Goal: Task Accomplishment & Management: Use online tool/utility

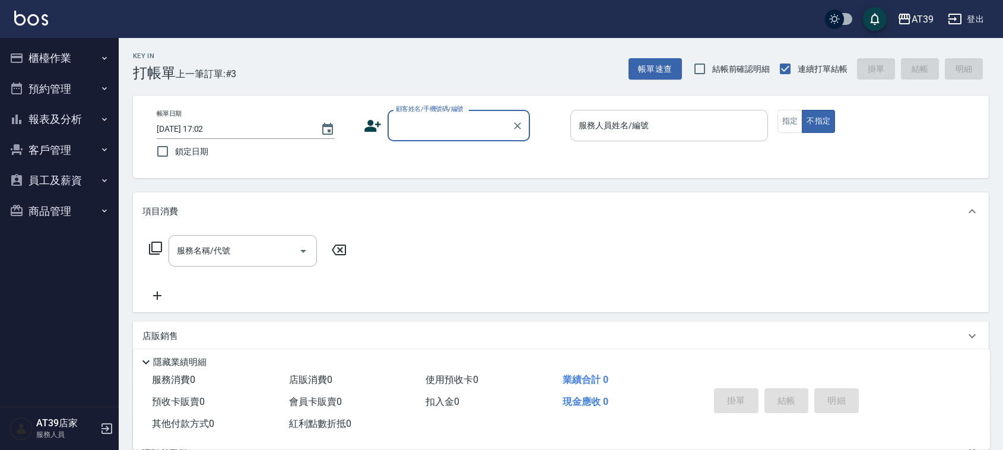
click at [619, 140] on div "服務人員姓名/編號" at bounding box center [669, 125] width 198 height 31
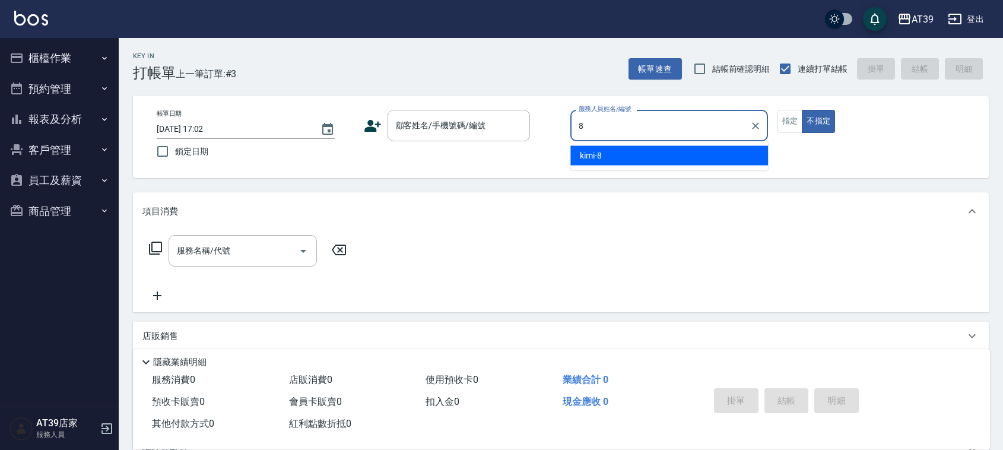
click at [636, 159] on div "kimi -8" at bounding box center [669, 156] width 198 height 20
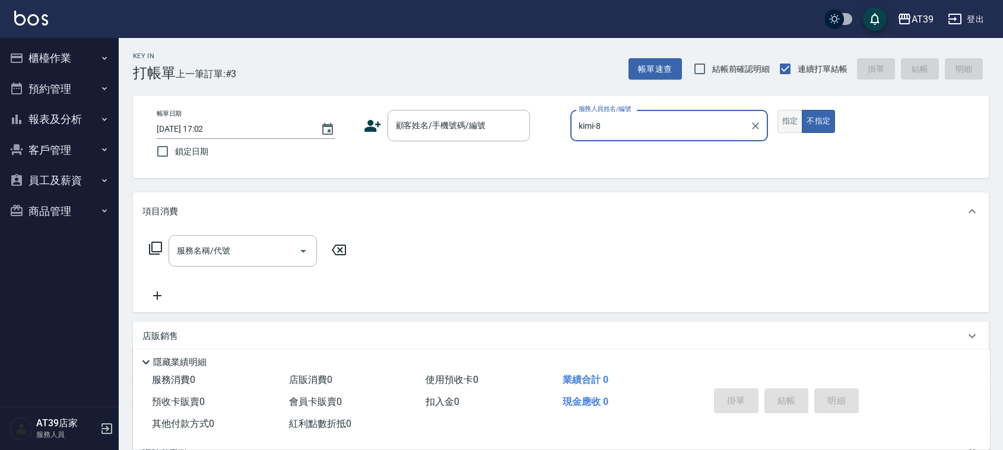
type input "kimi-8"
click at [797, 119] on button "指定" at bounding box center [791, 121] width 26 height 23
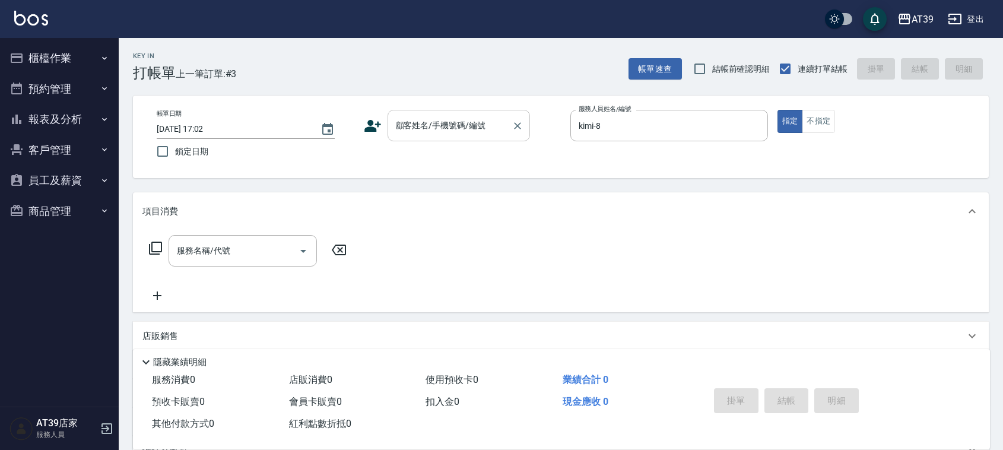
click at [439, 135] on input "顧客姓名/手機號碼/編號" at bounding box center [450, 125] width 114 height 21
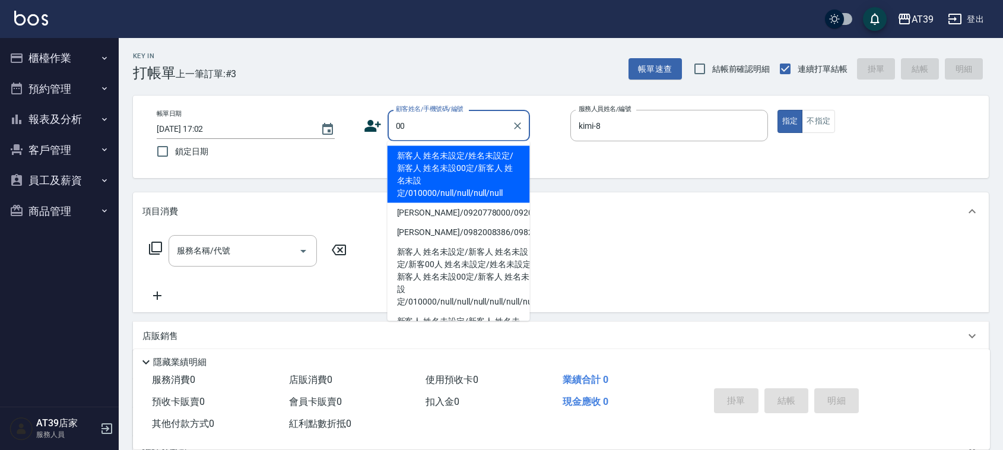
click at [462, 175] on li "新客人 姓名未設定/姓名未設定/新客人 姓名未設00定/新客人 姓名未設定/010000/null/null/null/null" at bounding box center [459, 174] width 142 height 57
type input "新客人 姓名未設定/姓名未設定/新客人 姓名未設00定/新客人 姓名未設定/010000/null/null/null/null"
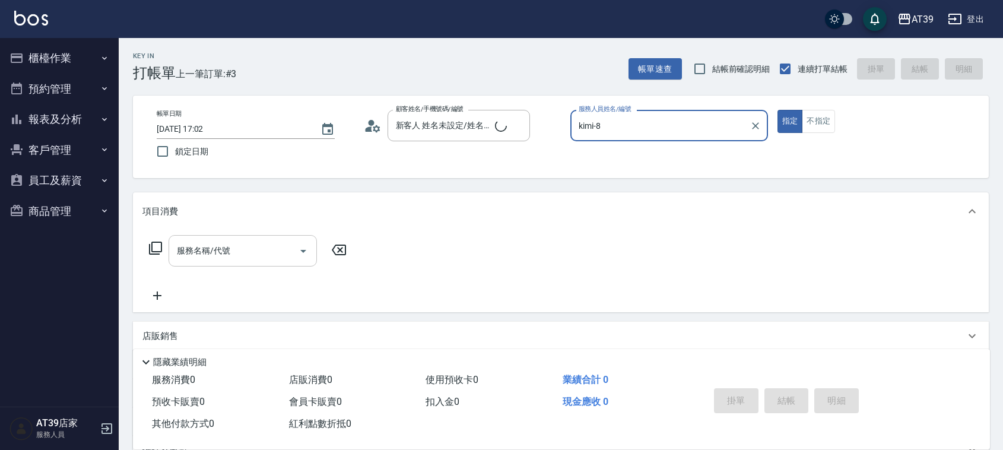
click at [247, 251] on input "服務名稱/代號" at bounding box center [234, 250] width 120 height 21
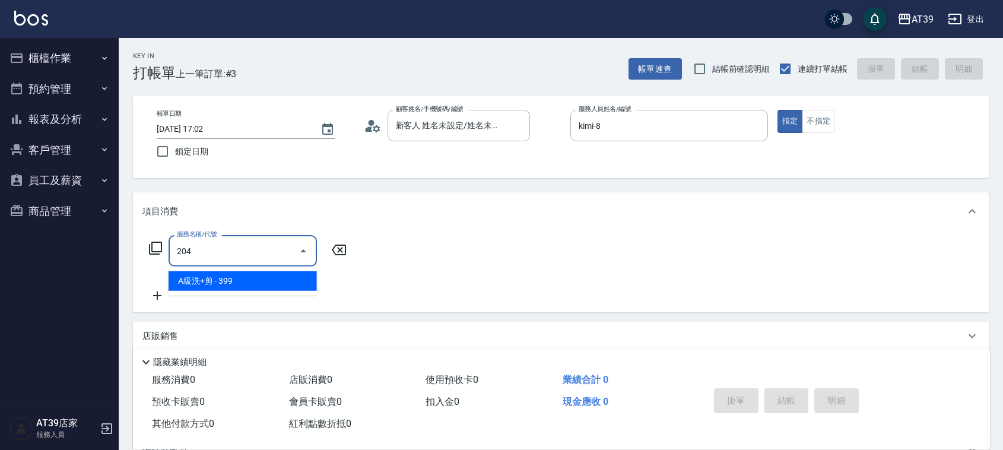
click at [296, 287] on span "A級洗+剪 - 399" at bounding box center [243, 281] width 148 height 20
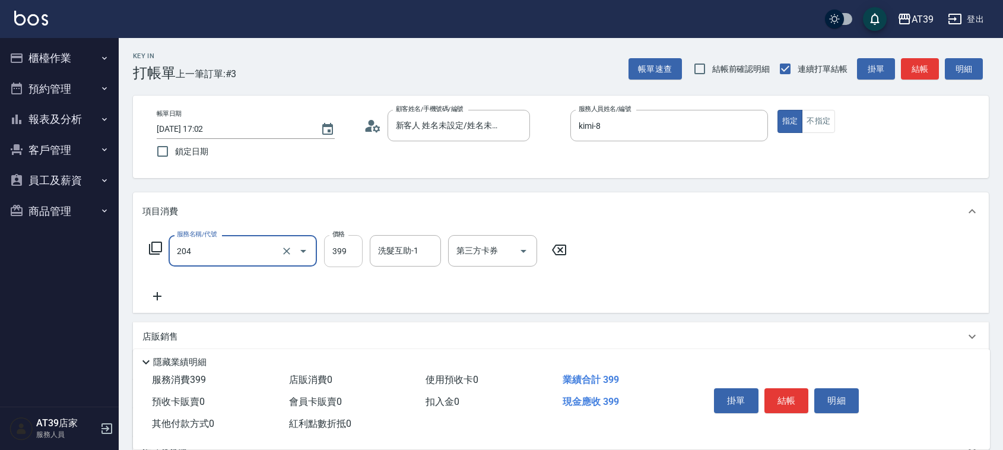
type input "A級洗+剪(204)"
click at [343, 256] on input "399" at bounding box center [343, 251] width 39 height 32
type input "500"
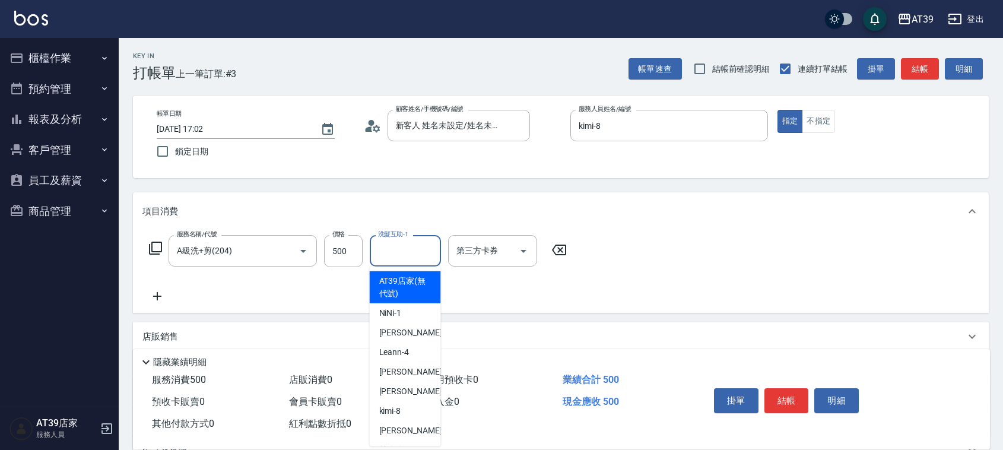
click at [408, 242] on div "洗髮互助-1 洗髮互助-1" at bounding box center [405, 250] width 71 height 31
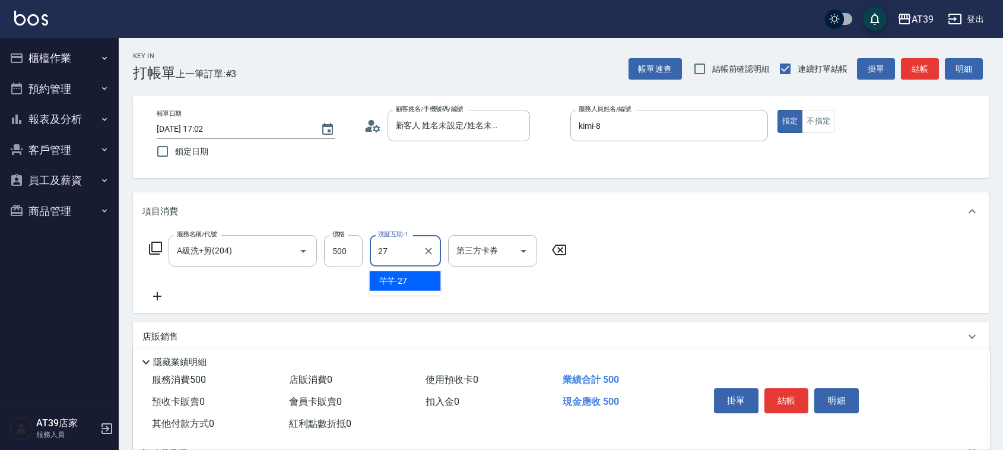
click at [413, 276] on div "芊芊 -27" at bounding box center [405, 281] width 71 height 20
type input "芊芊-27"
click at [937, 65] on button "結帳" at bounding box center [920, 69] width 38 height 22
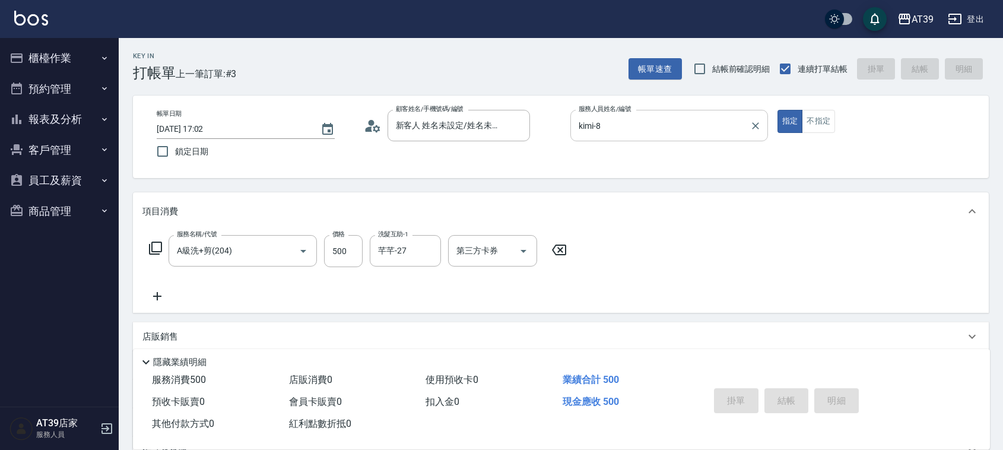
type input "[DATE] 18:50"
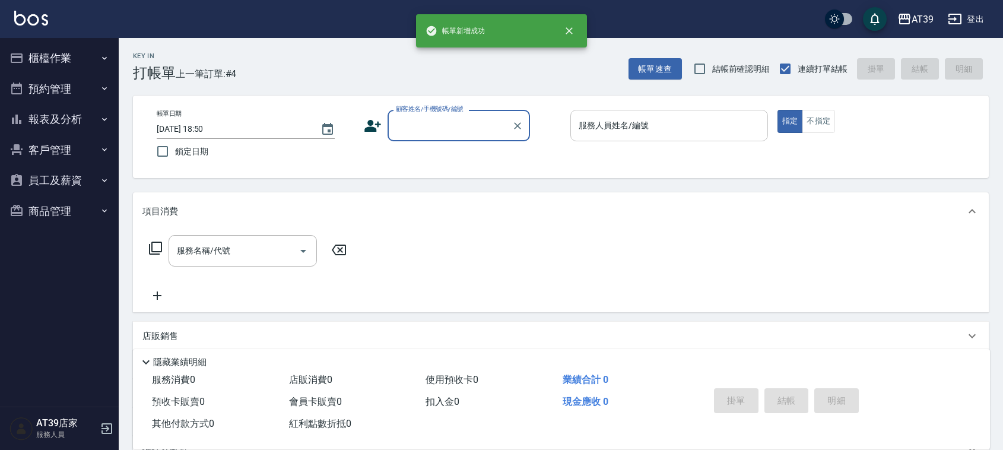
click at [657, 131] on input "服務人員姓名/編號" at bounding box center [669, 125] width 187 height 21
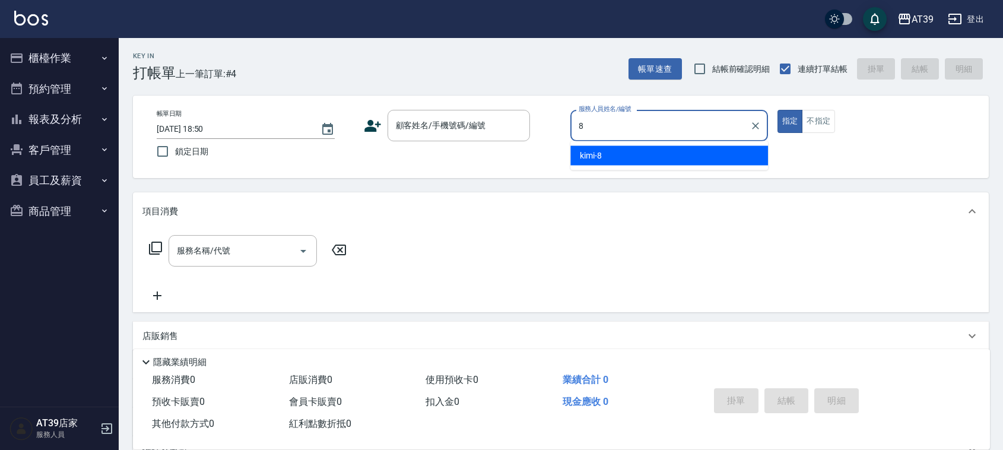
click at [618, 140] on div "8 服務人員姓名/編號" at bounding box center [669, 125] width 198 height 31
click at [605, 155] on div "kimi -8" at bounding box center [669, 156] width 198 height 20
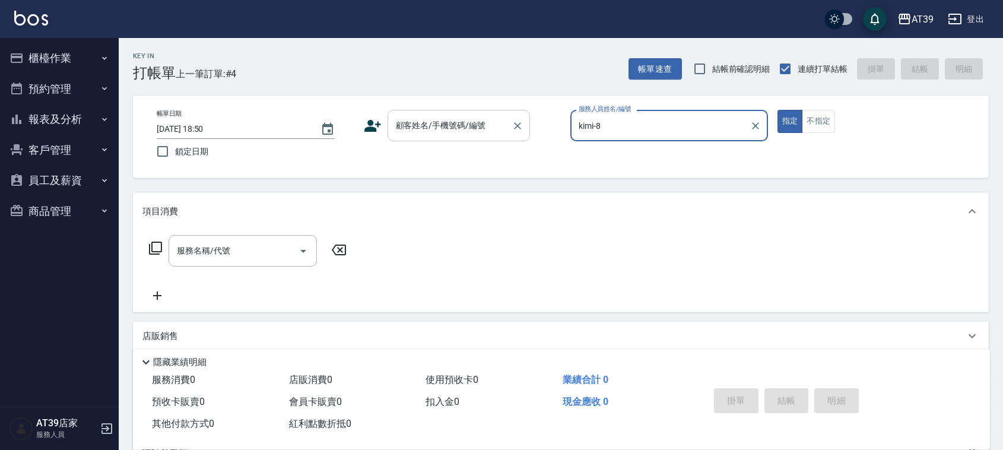
type input "kimi-8"
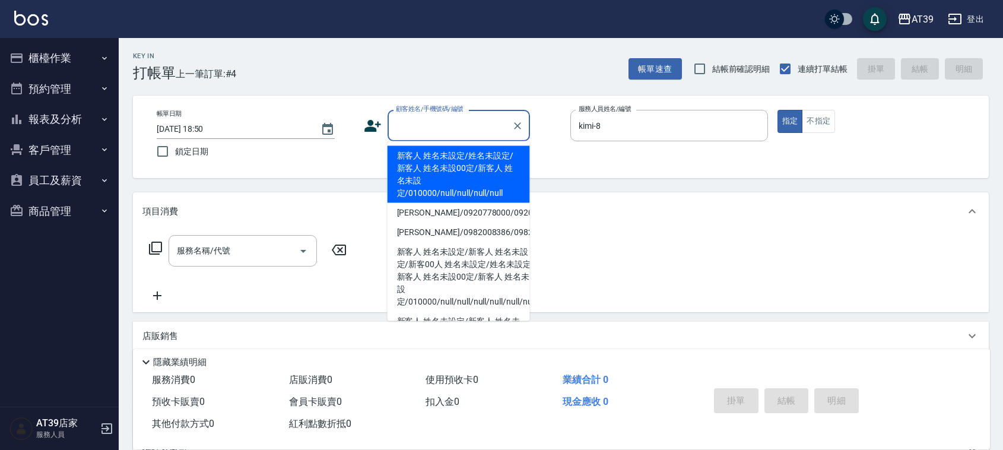
click at [461, 132] on input "顧客姓名/手機號碼/編號" at bounding box center [450, 125] width 114 height 21
click at [444, 156] on li "新客人 姓名未設定/姓名未設定/新客人 姓名未設00定/新客人 姓名未設定/010000/null/null/null/null" at bounding box center [459, 174] width 142 height 57
type input "新客人 姓名未設定/姓名未設定/新客人 姓名未設00定/新客人 姓名未設定/010000/null/null/null/null"
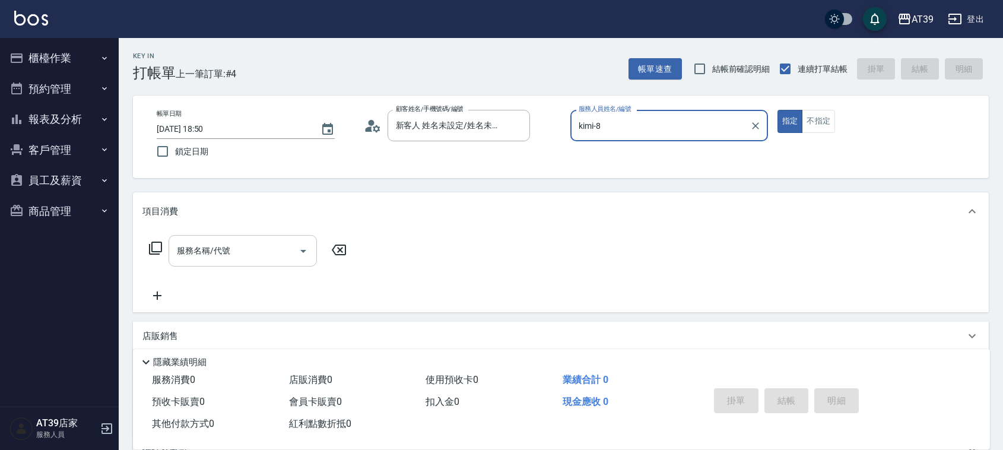
click at [212, 249] on div "服務名稱/代號 服務名稱/代號" at bounding box center [243, 250] width 148 height 31
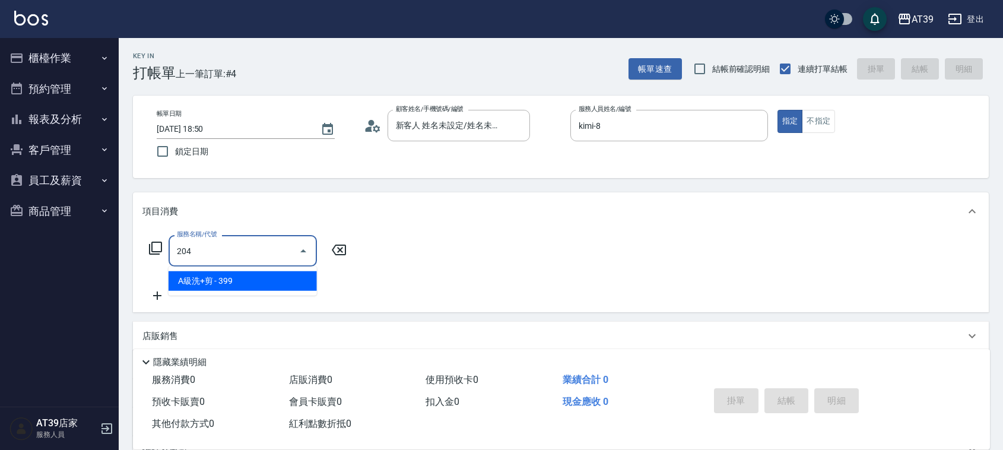
drag, startPoint x: 229, startPoint y: 260, endPoint x: 312, endPoint y: 282, distance: 85.4
click at [242, 281] on span "A級洗+剪 - 399" at bounding box center [243, 281] width 148 height 20
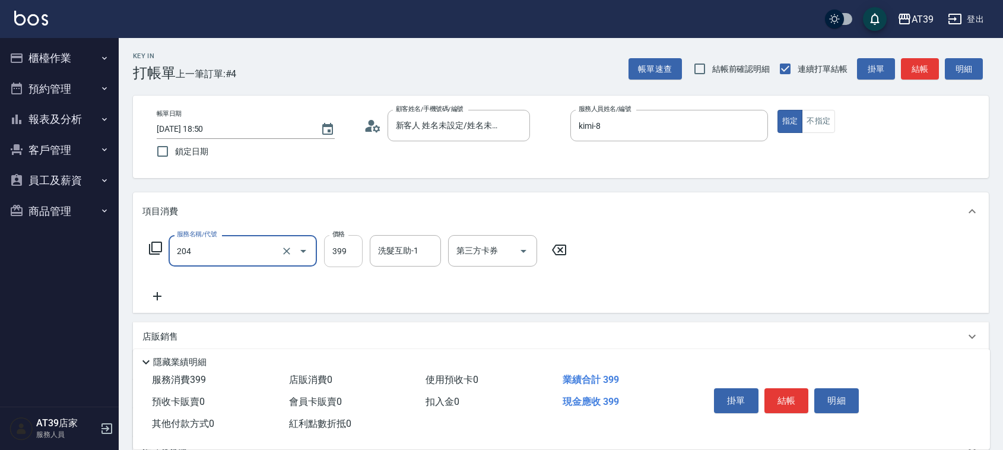
click at [349, 248] on input "399" at bounding box center [343, 251] width 39 height 32
type input "A級洗+剪(204)"
type input "500"
click at [422, 255] on input "洗髮互助-1" at bounding box center [405, 250] width 61 height 21
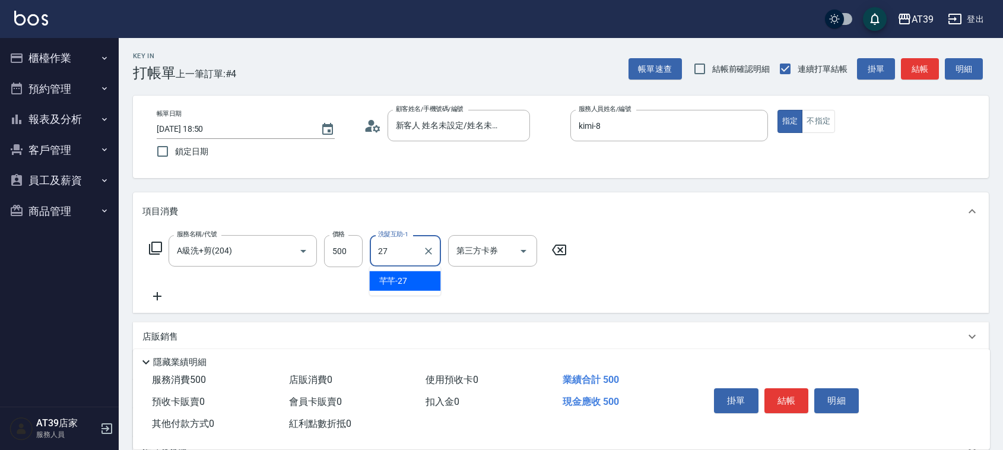
click at [423, 277] on div "芊芊 -27" at bounding box center [405, 281] width 71 height 20
type input "芊芊-27"
click at [923, 72] on button "結帳" at bounding box center [920, 69] width 38 height 22
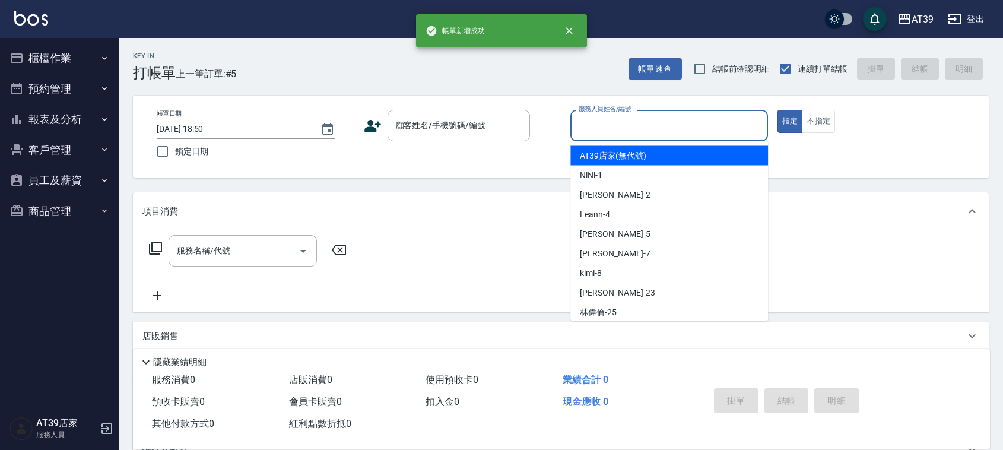
click at [613, 121] on div "服務人員姓名/編號 服務人員姓名/編號" at bounding box center [669, 125] width 198 height 31
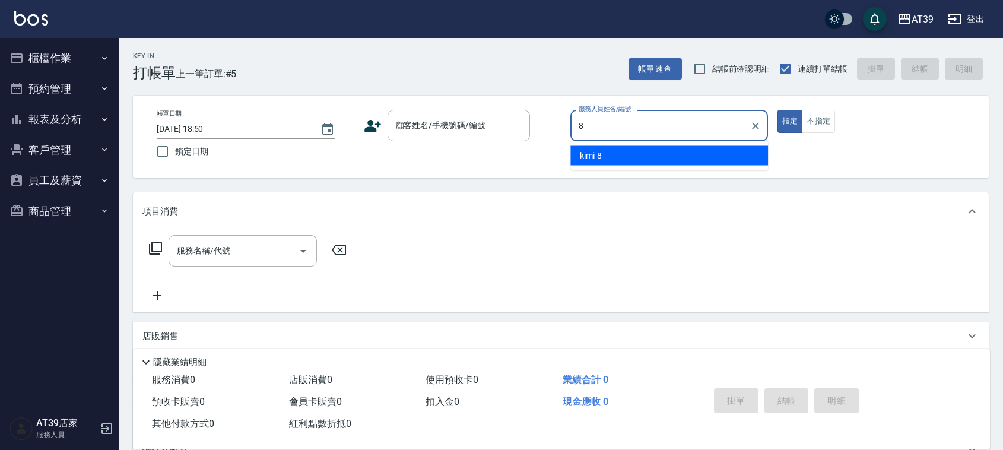
drag, startPoint x: 603, startPoint y: 138, endPoint x: 604, endPoint y: 150, distance: 12.0
click at [604, 138] on div "8 服務人員姓名/編號" at bounding box center [669, 125] width 198 height 31
click at [604, 154] on div "kimi -8" at bounding box center [669, 156] width 198 height 20
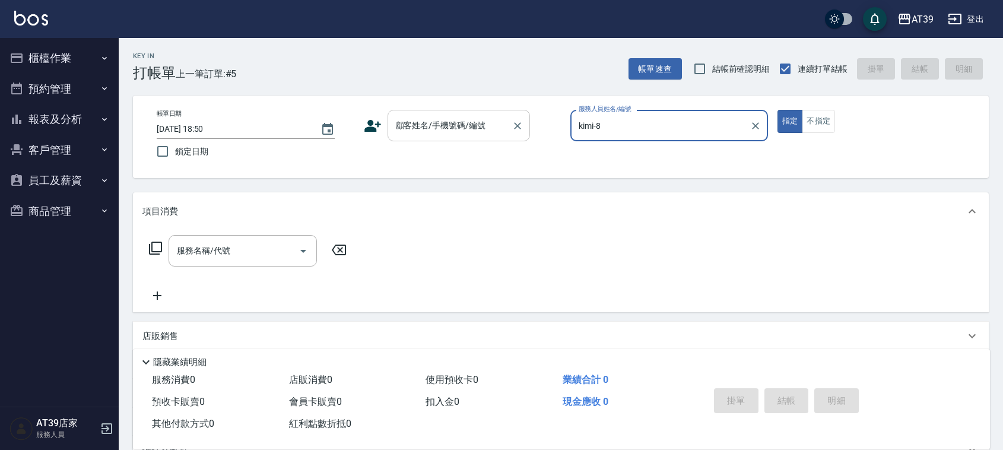
type input "kimi-8"
click at [486, 129] on input "顧客姓名/手機號碼/編號" at bounding box center [450, 125] width 114 height 21
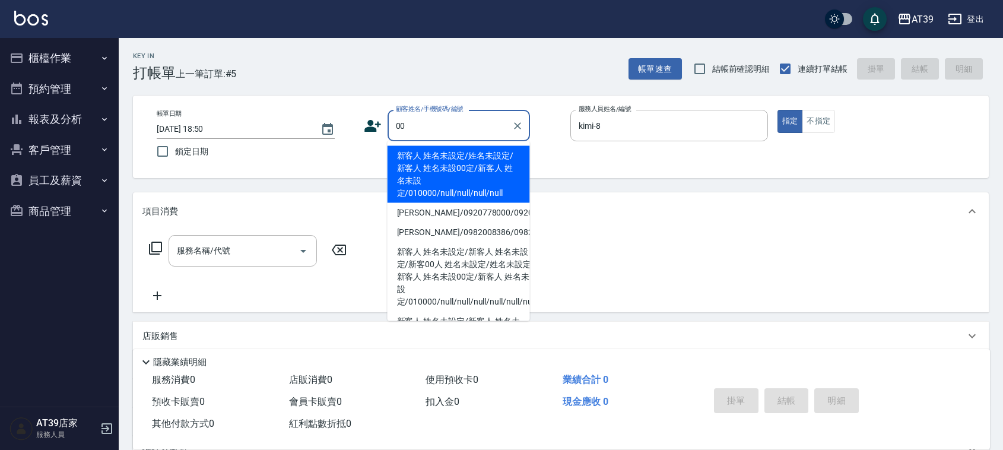
click at [461, 170] on li "新客人 姓名未設定/姓名未設定/新客人 姓名未設00定/新客人 姓名未設定/010000/null/null/null/null" at bounding box center [459, 174] width 142 height 57
type input "新客人 姓名未設定/姓名未設定/新客人 姓名未設00定/新客人 姓名未設定/010000/null/null/null/null"
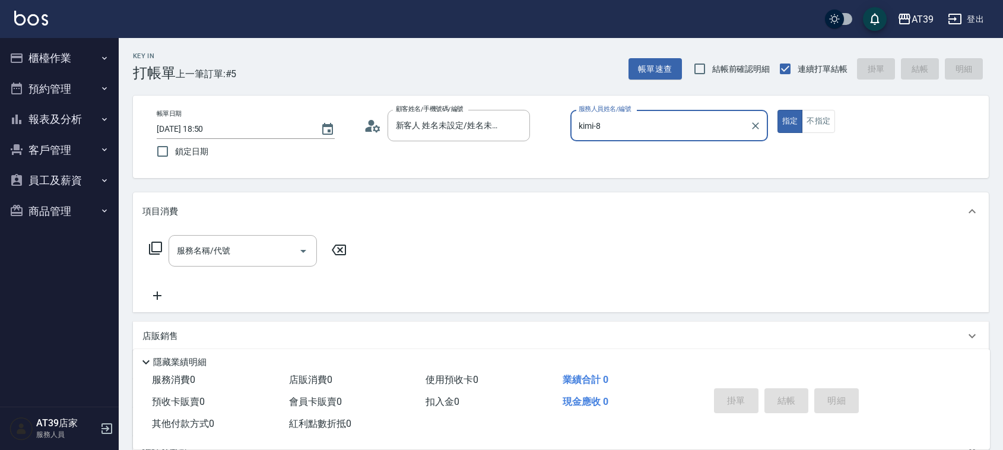
click at [161, 248] on icon at bounding box center [155, 248] width 13 height 13
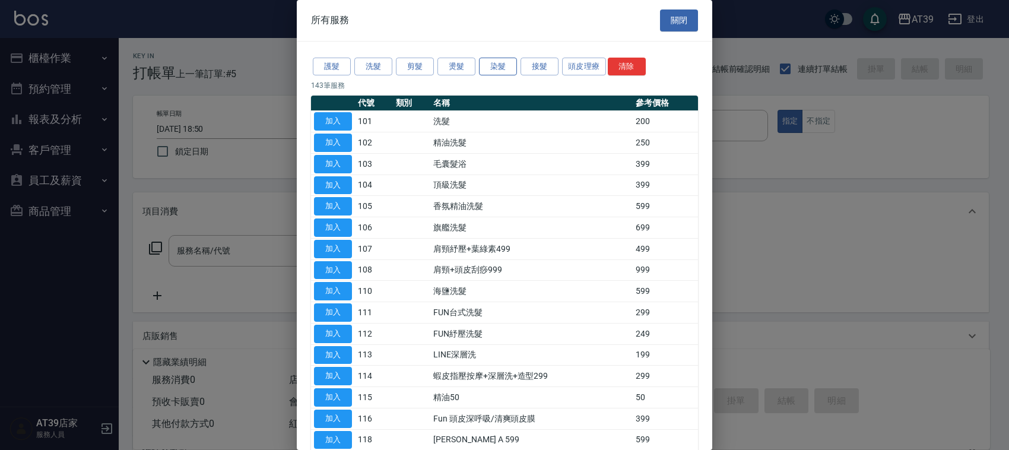
click at [508, 62] on button "染髮" at bounding box center [498, 67] width 38 height 18
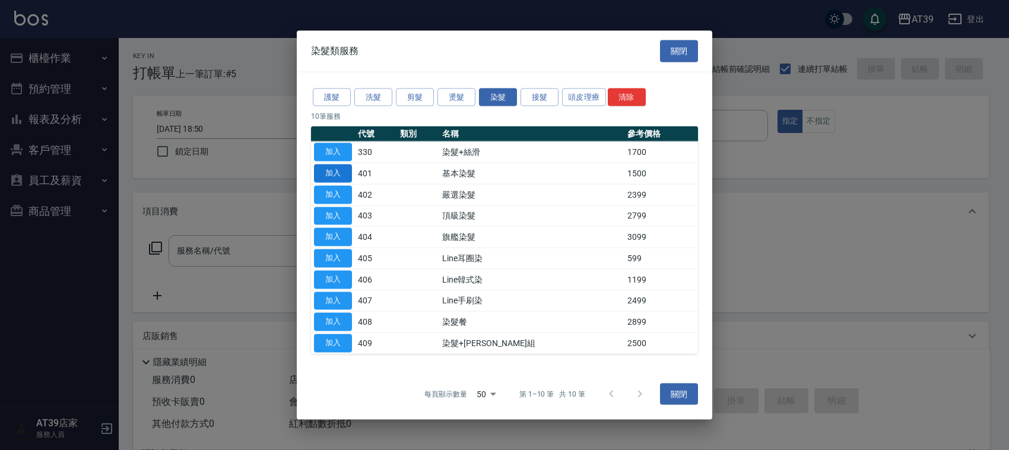
click at [340, 176] on button "加入" at bounding box center [333, 173] width 38 height 18
type input "基本染髮(401)"
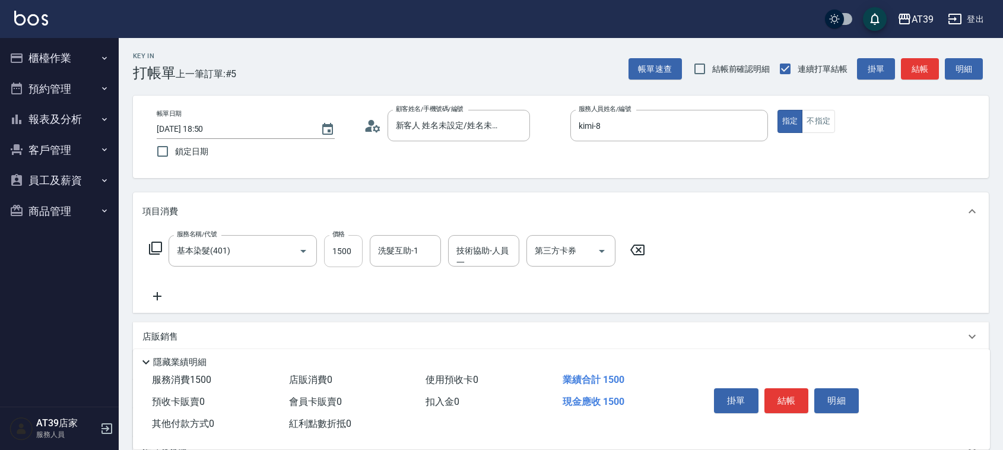
click at [355, 253] on input "1500" at bounding box center [343, 251] width 39 height 32
type input "1600"
click at [395, 247] on div "洗髮互助-1 洗髮互助-1" at bounding box center [405, 250] width 71 height 31
click at [392, 274] on div "芊芊 -27" at bounding box center [405, 281] width 71 height 20
type input "芊芊-27"
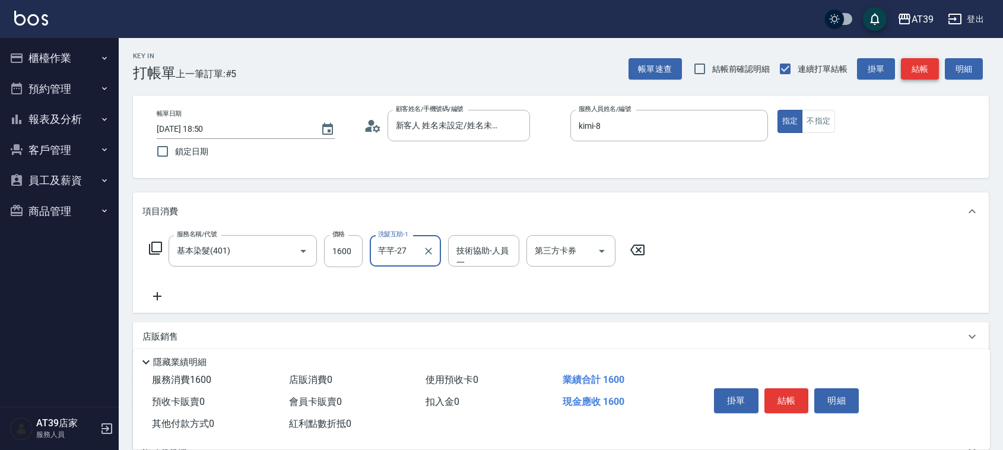
click at [921, 67] on button "結帳" at bounding box center [920, 69] width 38 height 22
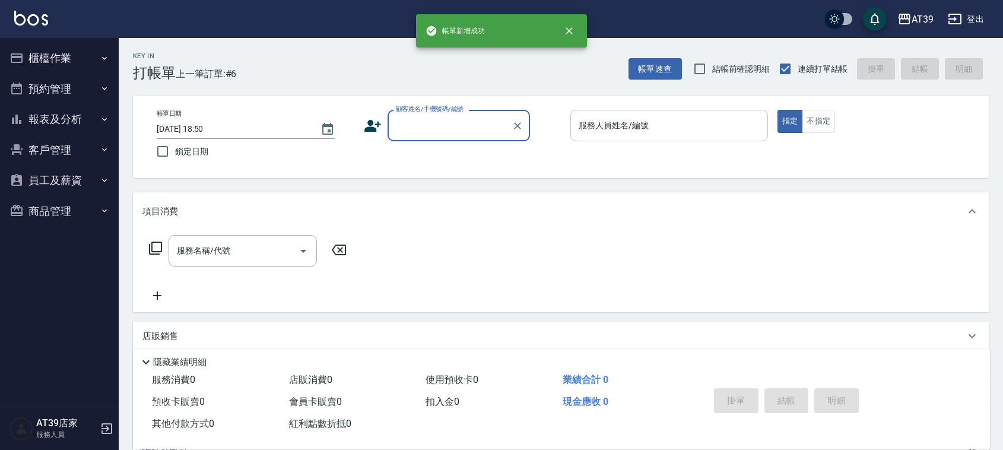
click at [634, 131] on div "服務人員姓名/編號 服務人員姓名/編號" at bounding box center [669, 125] width 198 height 31
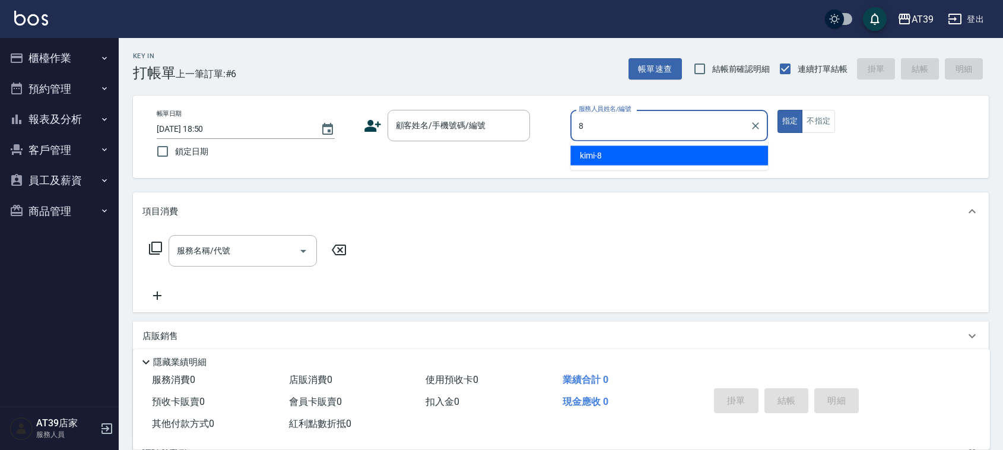
click at [626, 153] on div "kimi -8" at bounding box center [669, 156] width 198 height 20
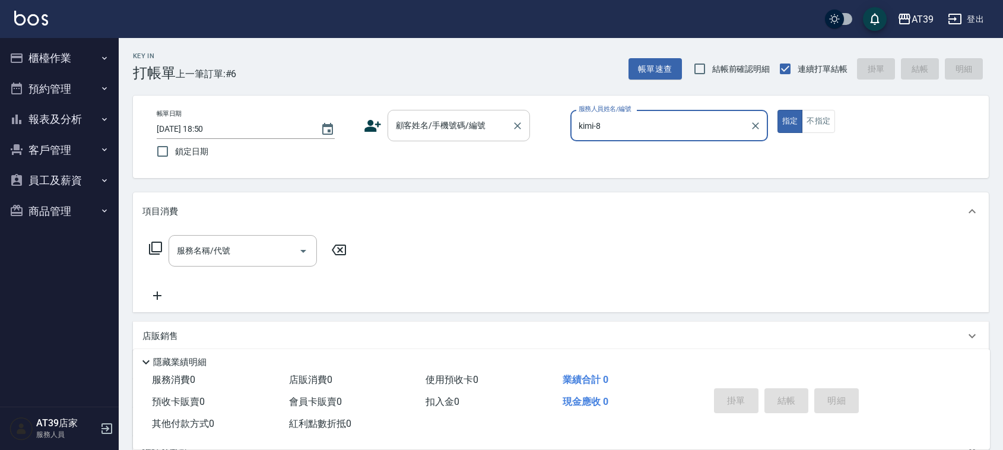
type input "kimi-8"
click at [435, 135] on input "顧客姓名/手機號碼/編號" at bounding box center [450, 125] width 114 height 21
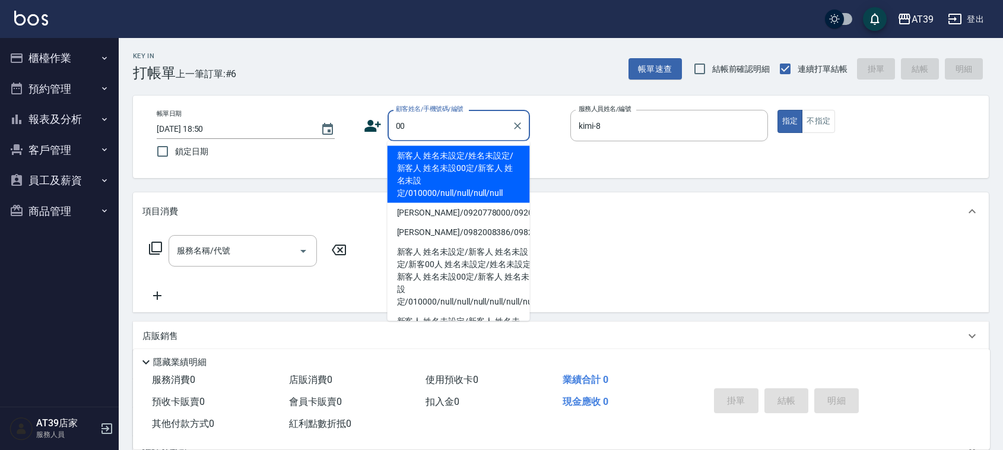
click at [441, 163] on li "新客人 姓名未設定/姓名未設定/新客人 姓名未設00定/新客人 姓名未設定/010000/null/null/null/null" at bounding box center [459, 174] width 142 height 57
type input "新客人 姓名未設定/姓名未設定/新客人 姓名未設00定/新客人 姓名未設定/010000/null/null/null/null"
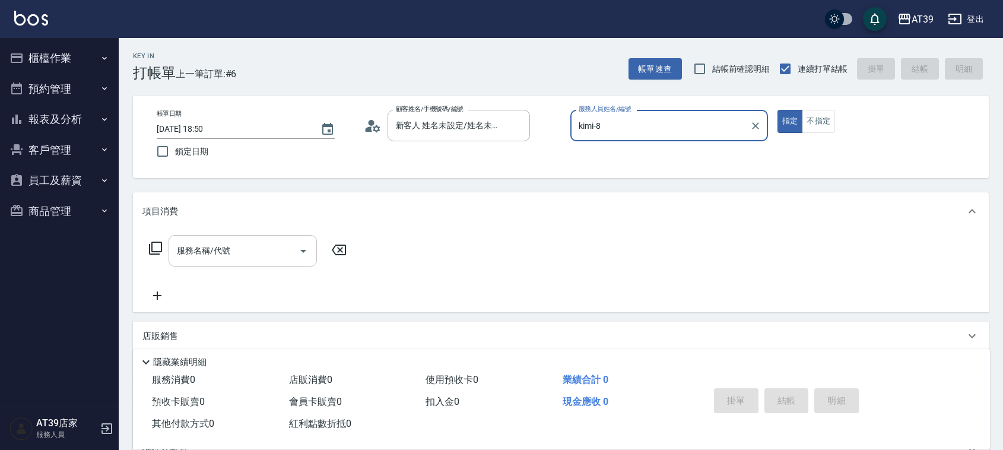
click at [250, 245] on input "服務名稱/代號" at bounding box center [234, 250] width 120 height 21
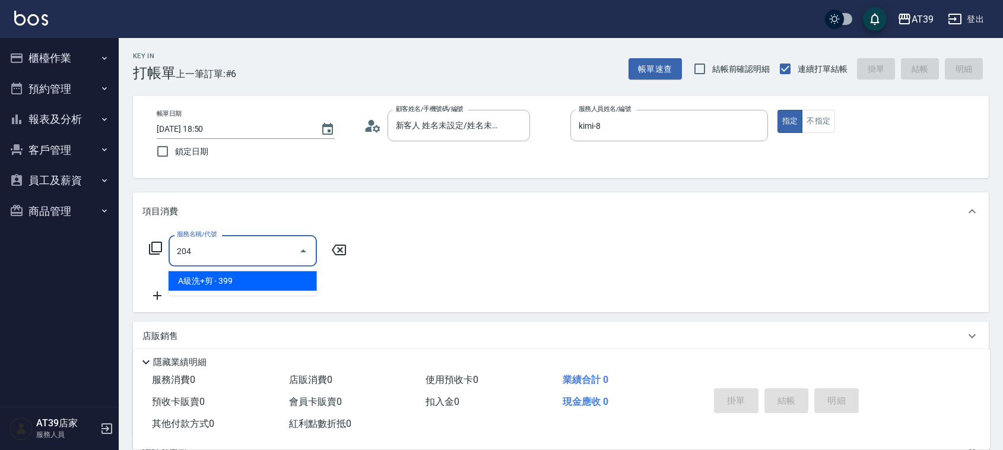
click at [250, 280] on span "A級洗+剪 - 399" at bounding box center [243, 281] width 148 height 20
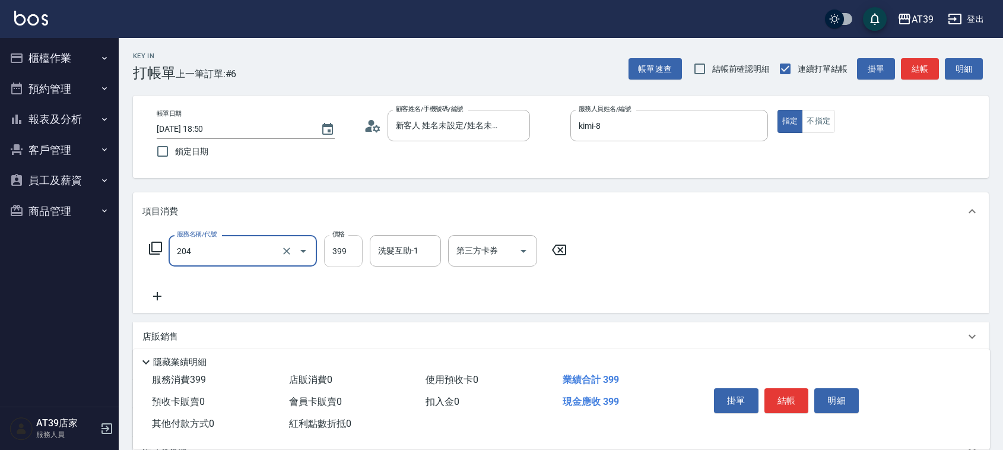
type input "A級洗+剪(204)"
click at [342, 250] on input "399" at bounding box center [343, 251] width 39 height 32
type input "500"
drag, startPoint x: 933, startPoint y: 63, endPoint x: 920, endPoint y: 65, distance: 13.3
click at [933, 63] on button "結帳" at bounding box center [920, 69] width 38 height 22
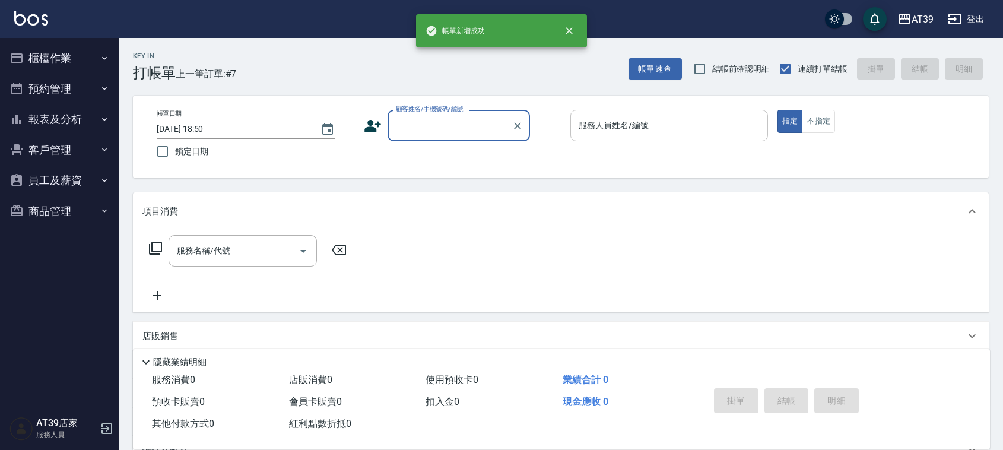
click at [656, 121] on input "服務人員姓名/編號" at bounding box center [669, 125] width 187 height 21
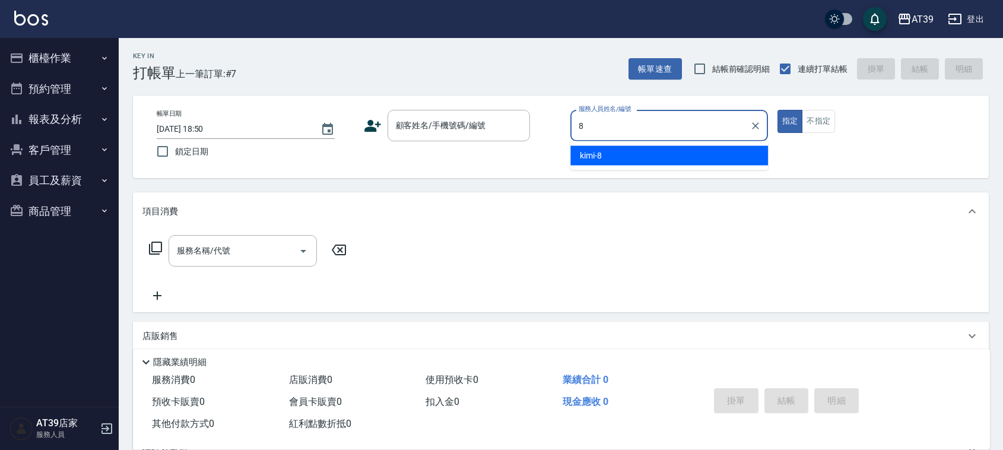
click at [641, 151] on div "kimi -8" at bounding box center [669, 156] width 198 height 20
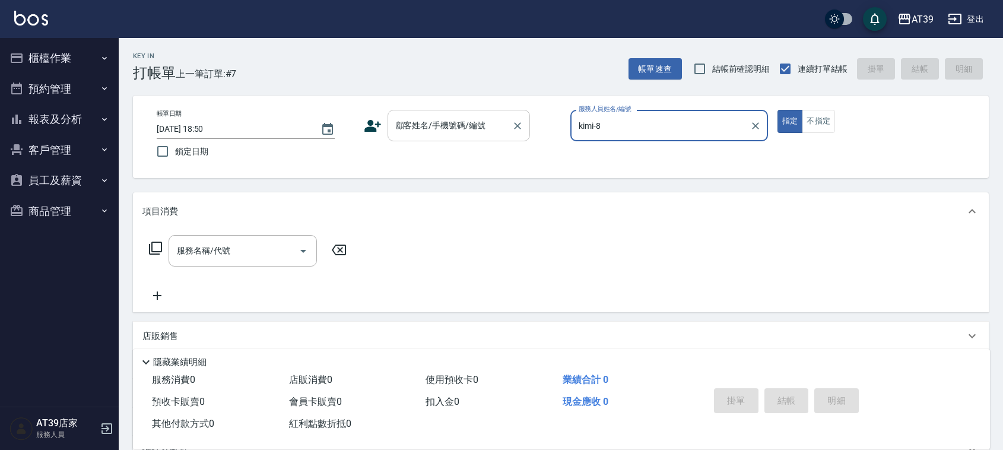
click at [502, 140] on div "顧客姓名/手機號碼/編號" at bounding box center [459, 125] width 142 height 31
type input "kimi-8"
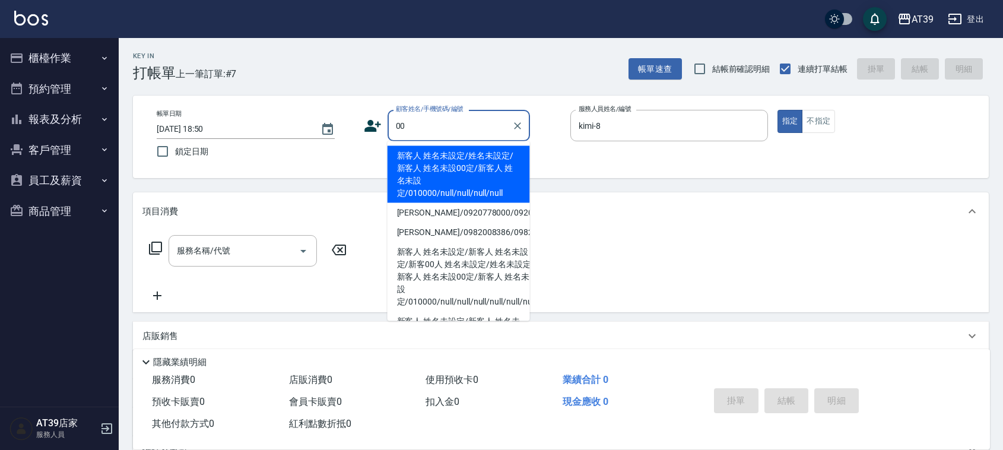
click at [473, 167] on li "新客人 姓名未設定/姓名未設定/新客人 姓名未設00定/新客人 姓名未設定/010000/null/null/null/null" at bounding box center [459, 174] width 142 height 57
type input "新客人 姓名未設定/姓名未設定/新客人 姓名未設00定/新客人 姓名未設定/010000/null/null/null/null"
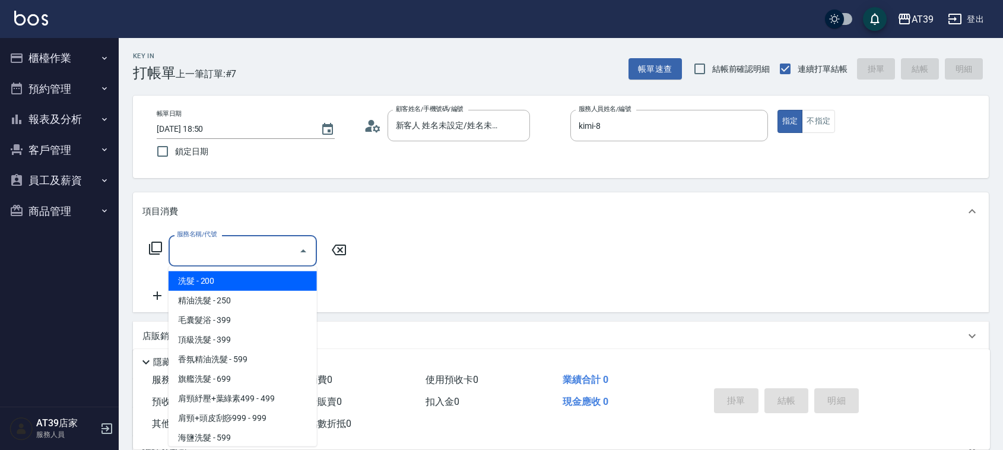
click at [262, 246] on input "服務名稱/代號" at bounding box center [234, 250] width 120 height 21
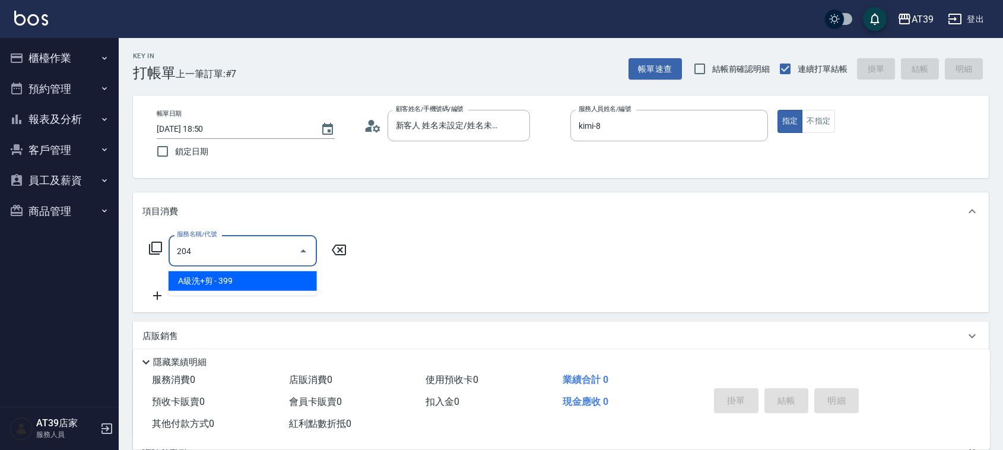
click at [270, 274] on span "A級洗+剪 - 399" at bounding box center [243, 281] width 148 height 20
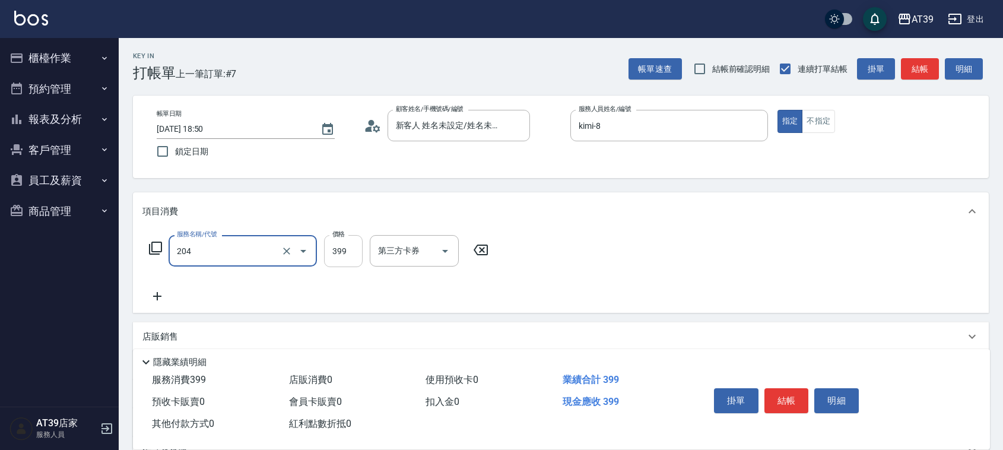
type input "A級洗+剪(204)"
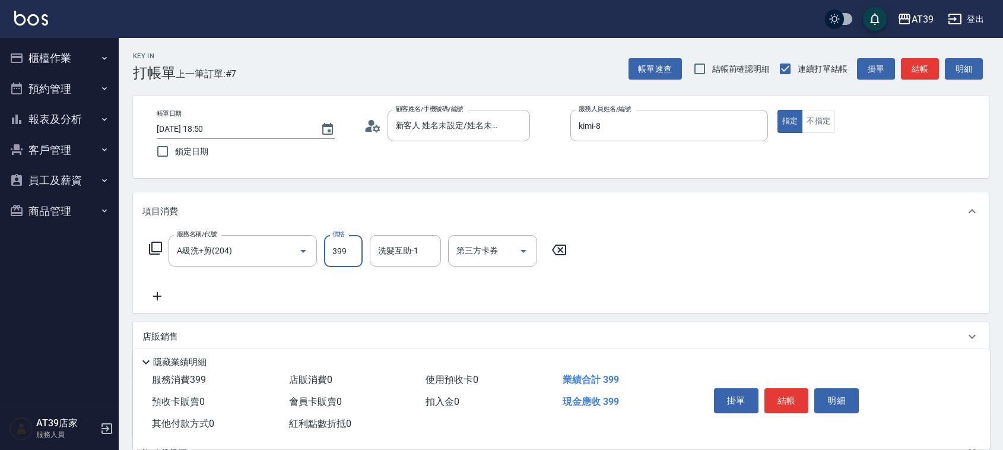
click at [336, 253] on input "399" at bounding box center [343, 251] width 39 height 32
type input "500"
drag, startPoint x: 921, startPoint y: 61, endPoint x: 881, endPoint y: 72, distance: 40.9
click at [921, 61] on button "結帳" at bounding box center [920, 69] width 38 height 22
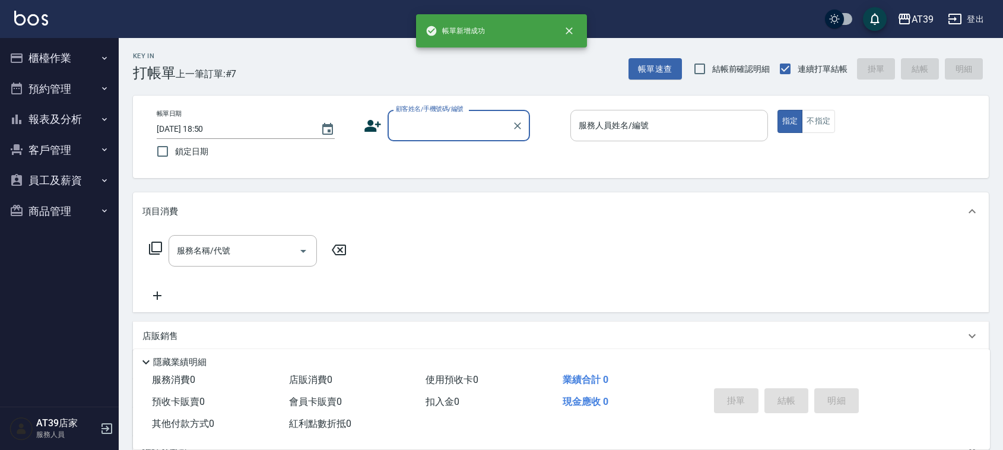
click at [619, 132] on input "服務人員姓名/編號" at bounding box center [669, 125] width 187 height 21
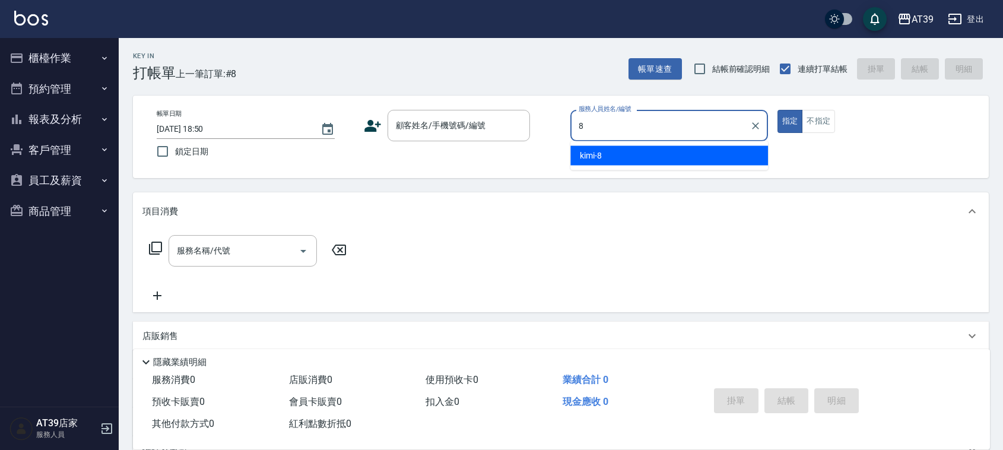
click at [619, 153] on div "kimi -8" at bounding box center [669, 156] width 198 height 20
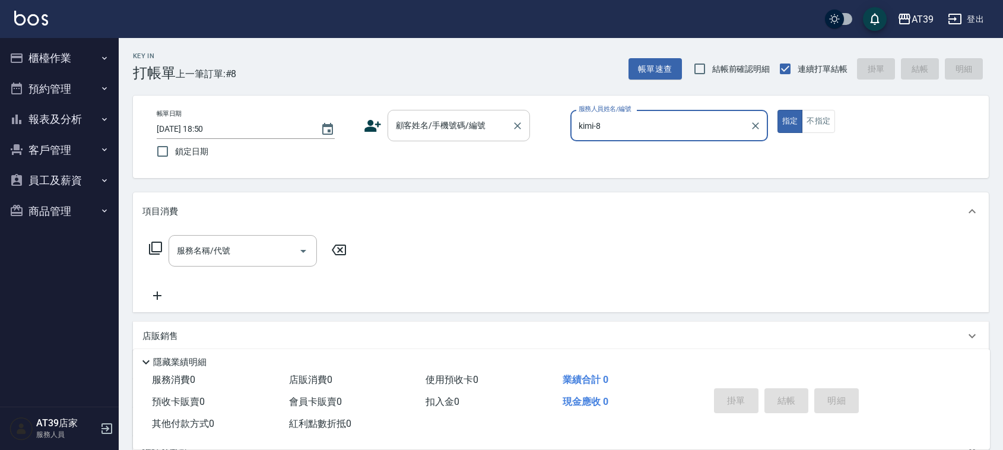
click at [481, 140] on div "顧客姓名/手機號碼/編號" at bounding box center [459, 125] width 142 height 31
type input "kimi-8"
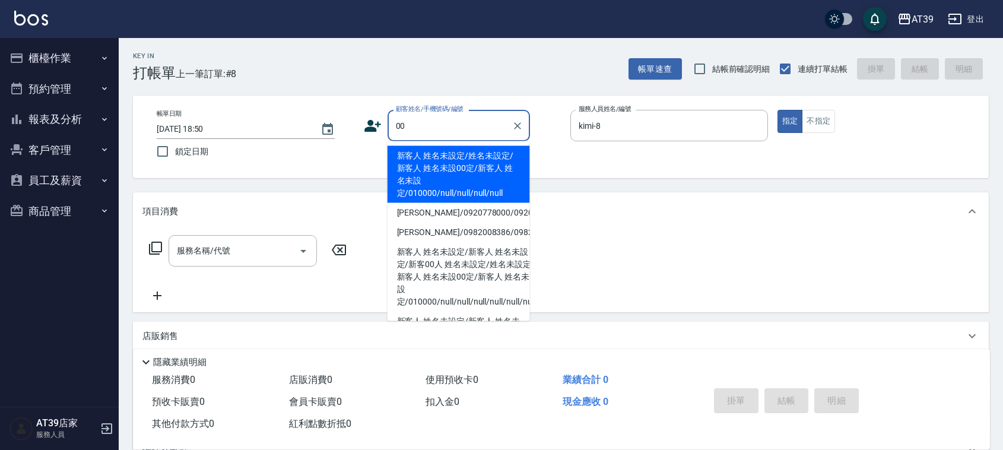
click at [449, 167] on li "新客人 姓名未設定/姓名未設定/新客人 姓名未設00定/新客人 姓名未設定/010000/null/null/null/null" at bounding box center [459, 174] width 142 height 57
type input "新客人 姓名未設定/姓名未設定/新客人 姓名未設00定/新客人 姓名未設定/010000/null/null/null/null"
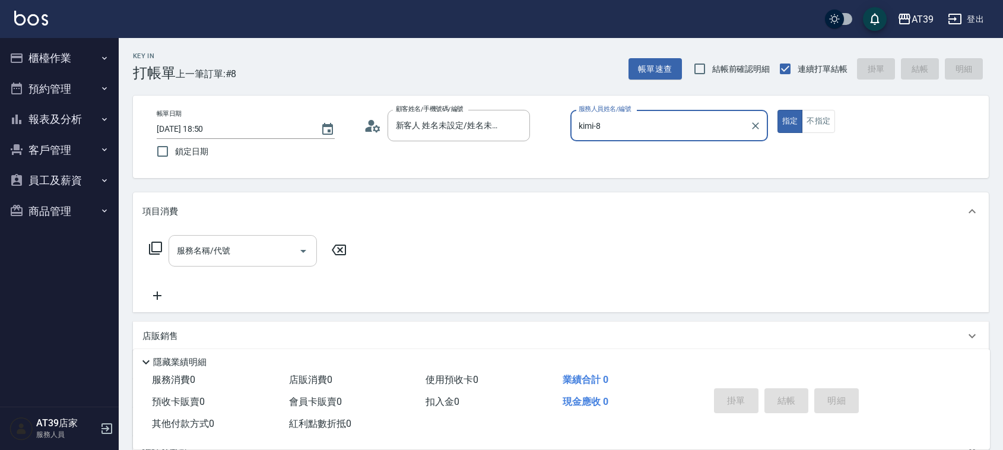
click at [227, 255] on input "服務名稱/代號" at bounding box center [234, 250] width 120 height 21
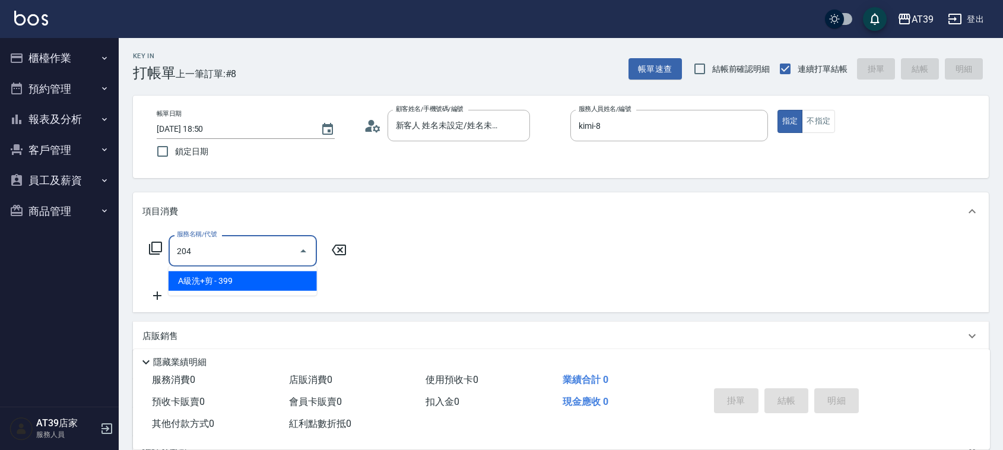
click at [253, 279] on span "A級洗+剪 - 399" at bounding box center [243, 281] width 148 height 20
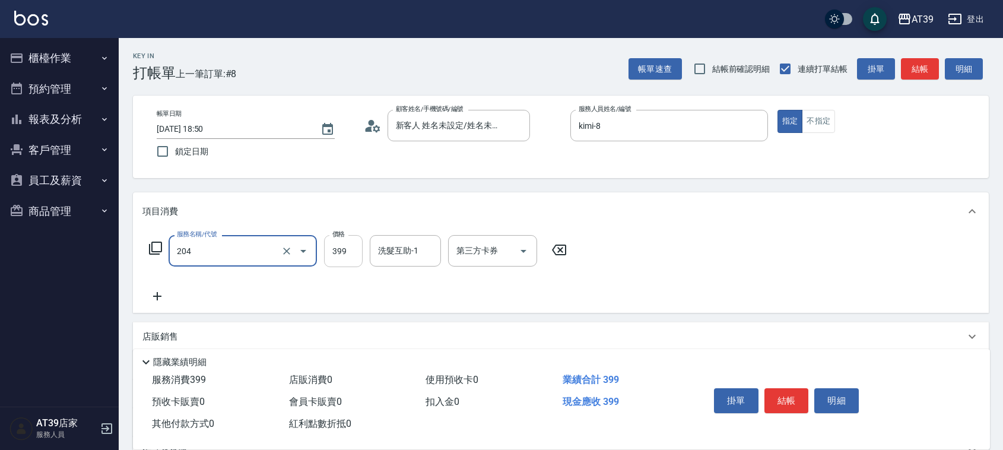
type input "A級洗+剪(204)"
click at [327, 262] on input "399" at bounding box center [343, 251] width 39 height 32
type input "500"
click at [914, 63] on button "結帳" at bounding box center [920, 69] width 38 height 22
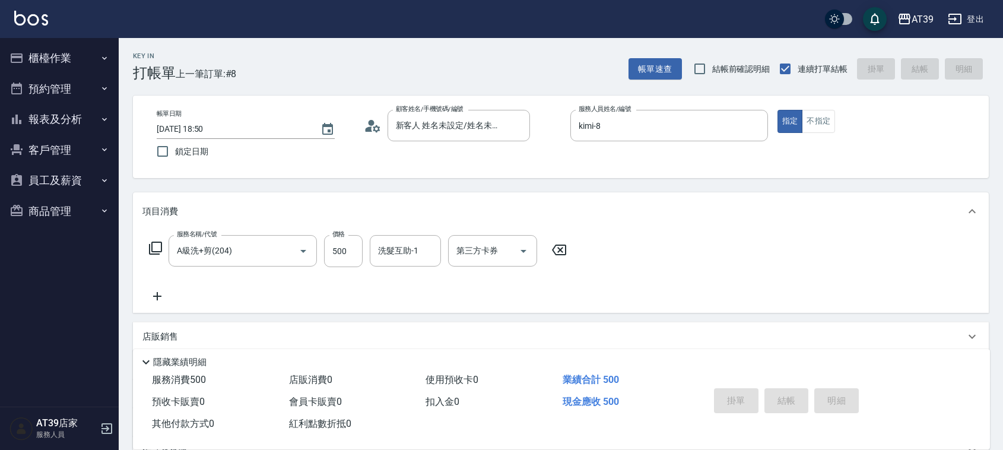
type input "[DATE] 18:51"
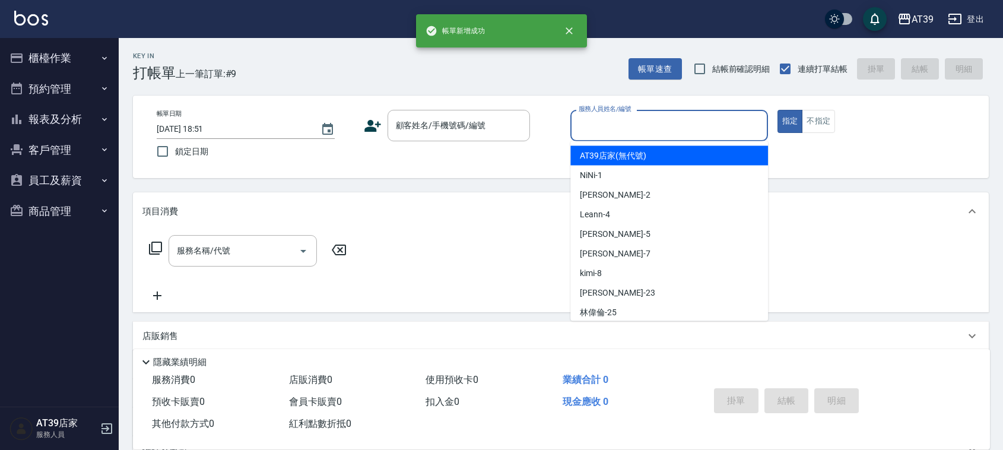
click at [639, 126] on input "服務人員姓名/編號" at bounding box center [669, 125] width 187 height 21
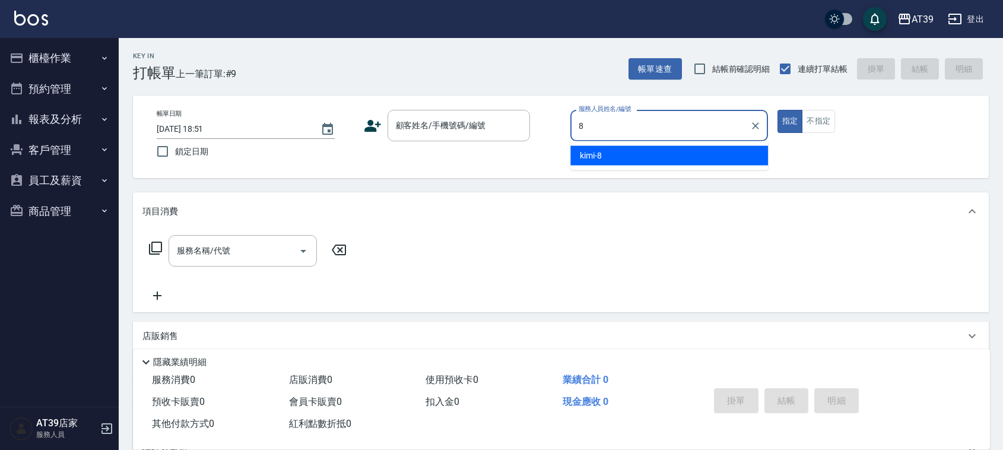
click at [621, 158] on div "kimi -8" at bounding box center [669, 156] width 198 height 20
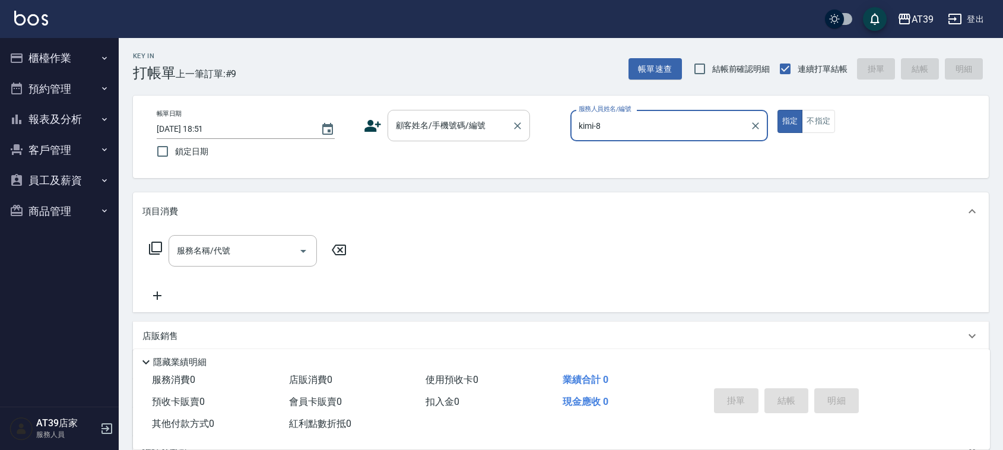
type input "kimi-8"
click at [440, 119] on div "顧客姓名/手機號碼/編號 顧客姓名/手機號碼/編號" at bounding box center [459, 125] width 142 height 31
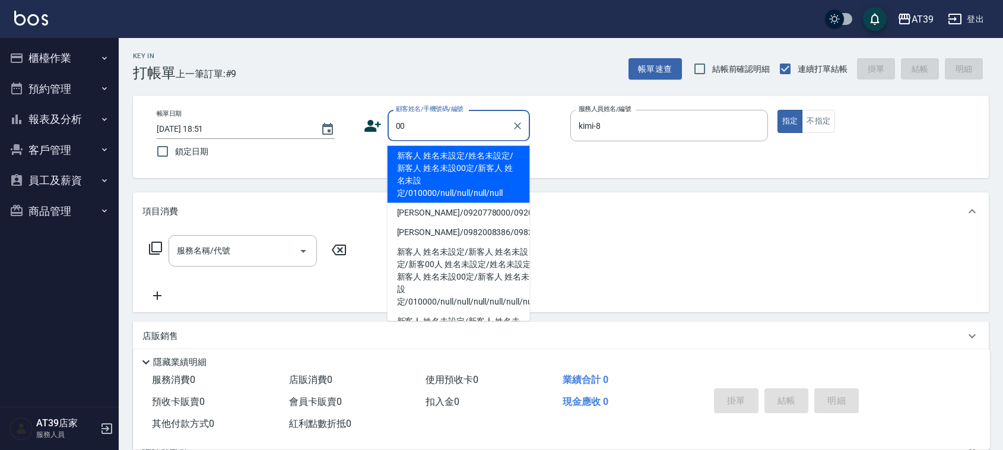
click at [420, 170] on li "新客人 姓名未設定/姓名未設定/新客人 姓名未設00定/新客人 姓名未設定/010000/null/null/null/null" at bounding box center [459, 174] width 142 height 57
type input "新客人 姓名未設定/姓名未設定/新客人 姓名未設00定/新客人 姓名未設定/010000/null/null/null/null"
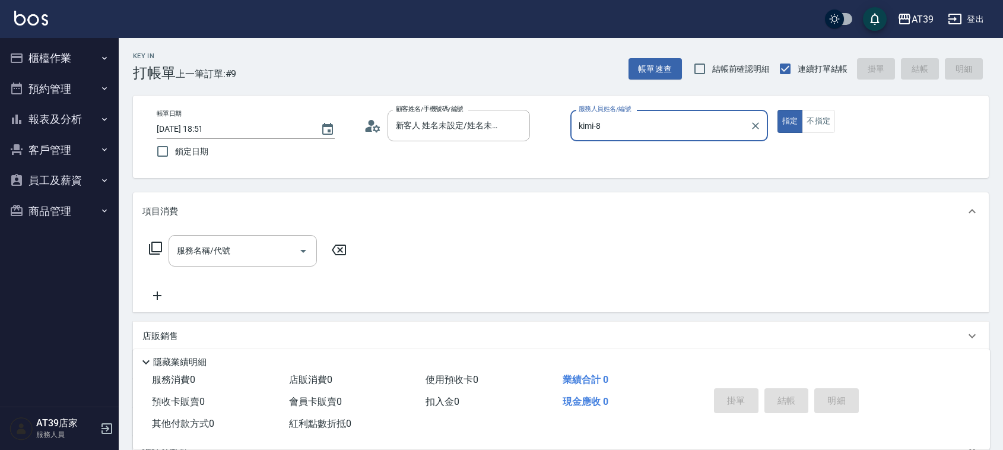
click at [153, 242] on icon at bounding box center [155, 248] width 13 height 13
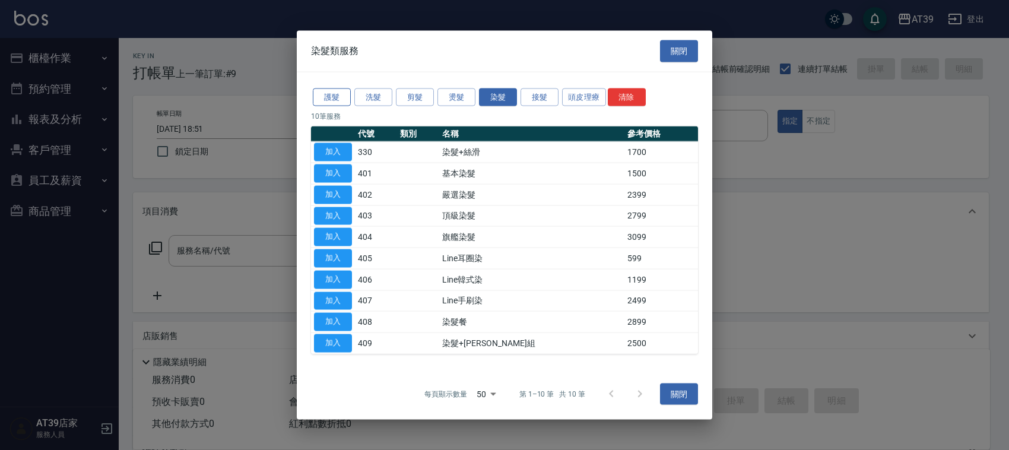
click at [339, 99] on button "護髮" at bounding box center [332, 97] width 38 height 18
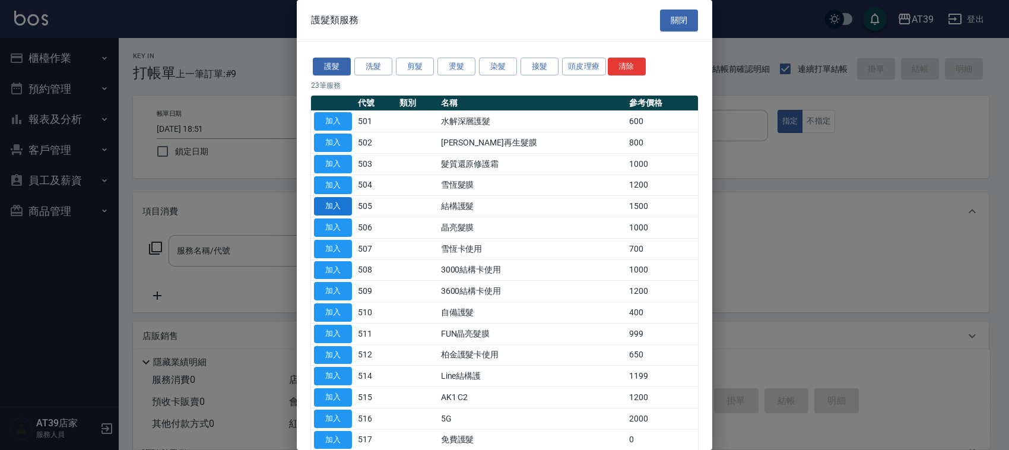
click at [336, 211] on button "加入" at bounding box center [333, 206] width 38 height 18
type input "結構護髮(505)"
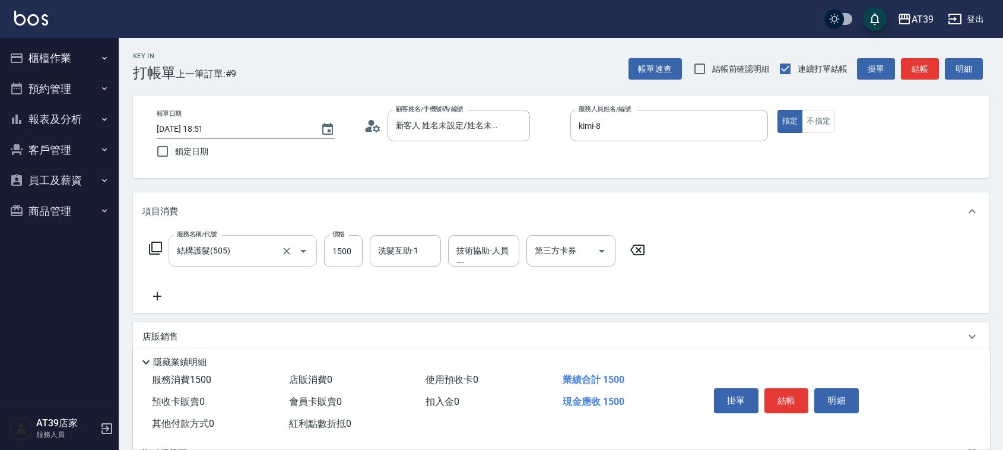
click at [315, 250] on div "結構護髮(505) 服務名稱/代號" at bounding box center [243, 250] width 148 height 31
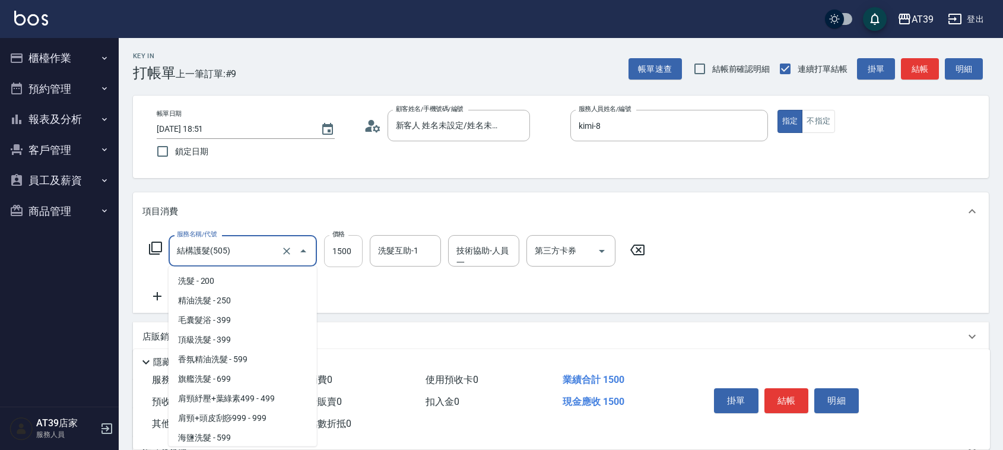
scroll to position [1168, 0]
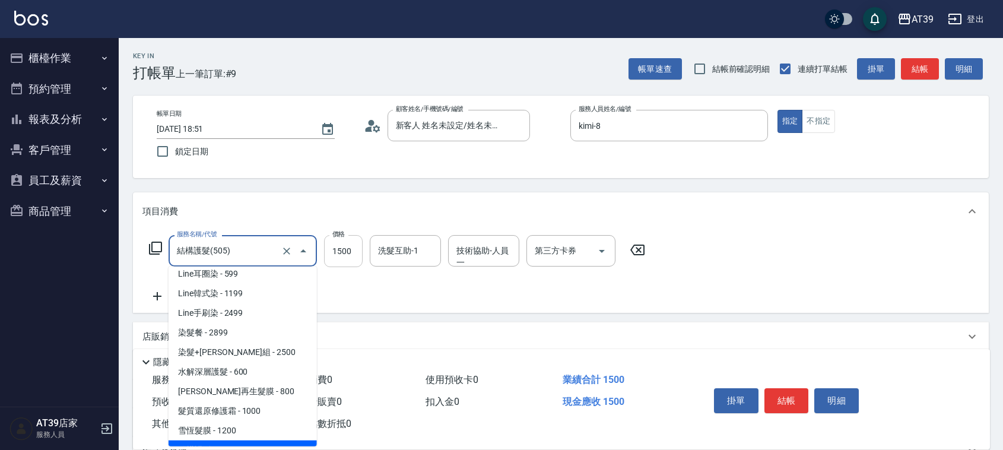
click at [350, 253] on input "1500" at bounding box center [343, 251] width 39 height 32
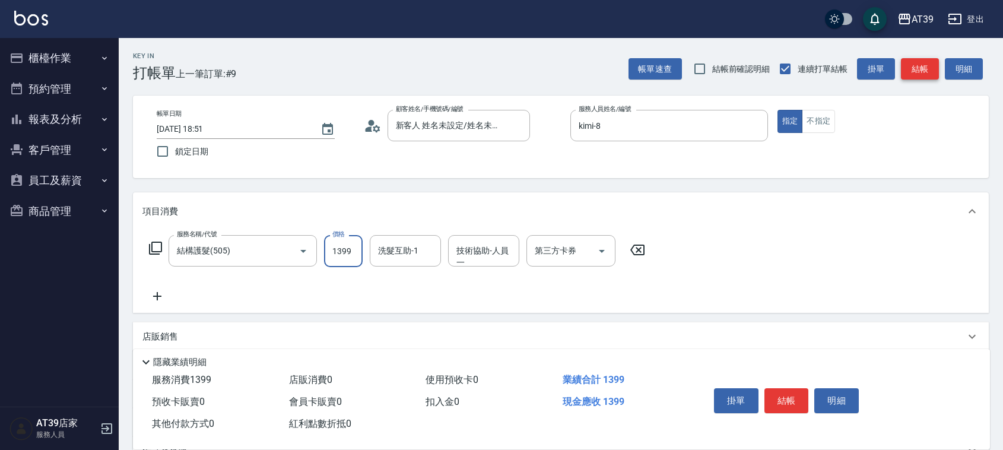
type input "1399"
click at [920, 69] on button "結帳" at bounding box center [920, 69] width 38 height 22
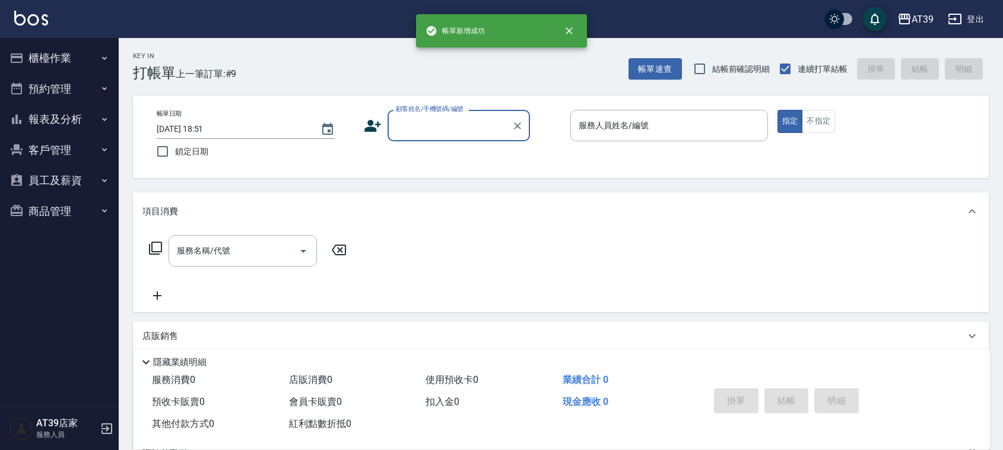
scroll to position [0, 0]
click at [81, 57] on button "櫃檯作業" at bounding box center [59, 58] width 109 height 31
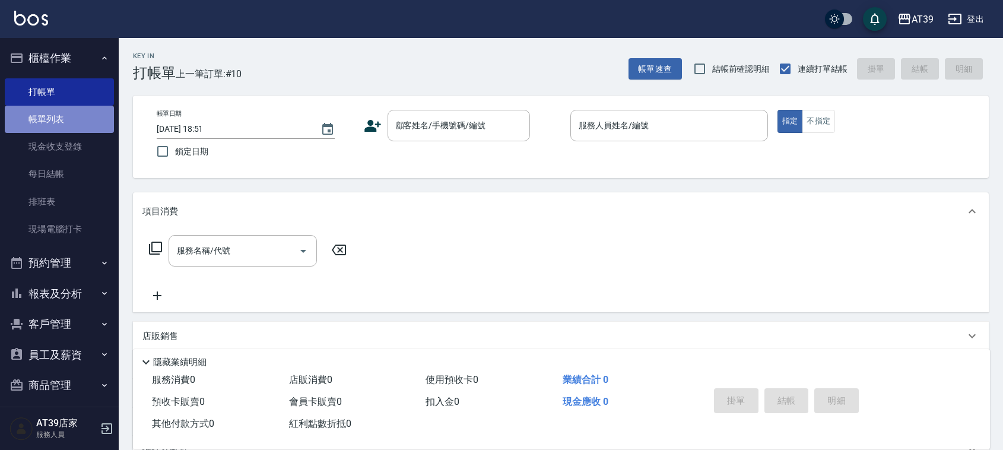
click at [71, 126] on link "帳單列表" at bounding box center [59, 119] width 109 height 27
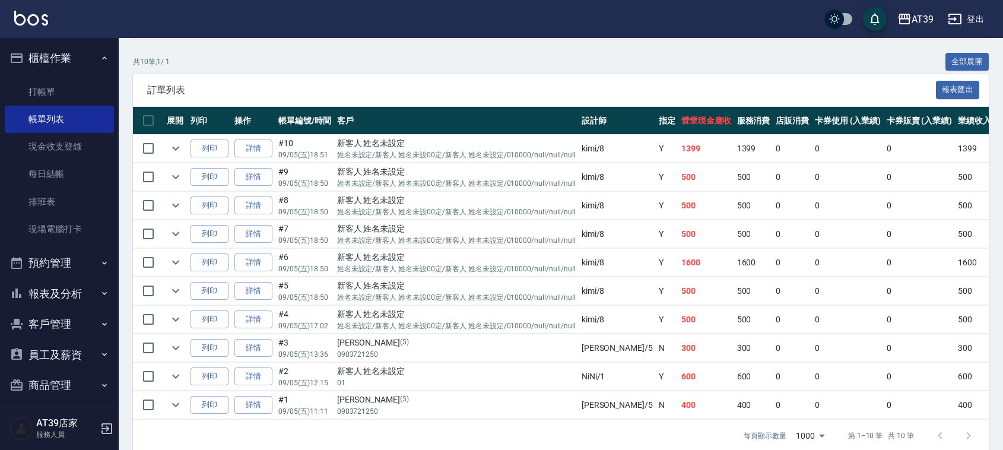
scroll to position [252, 0]
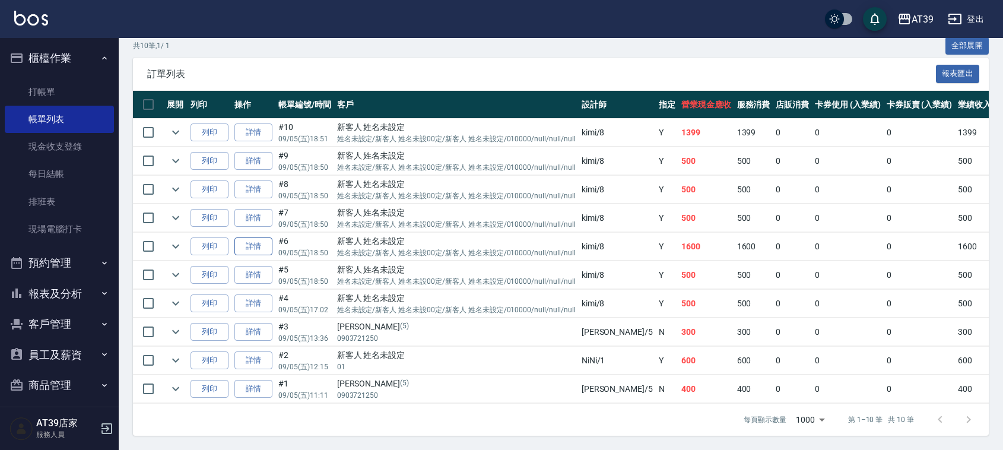
click at [245, 237] on link "詳情" at bounding box center [253, 246] width 38 height 18
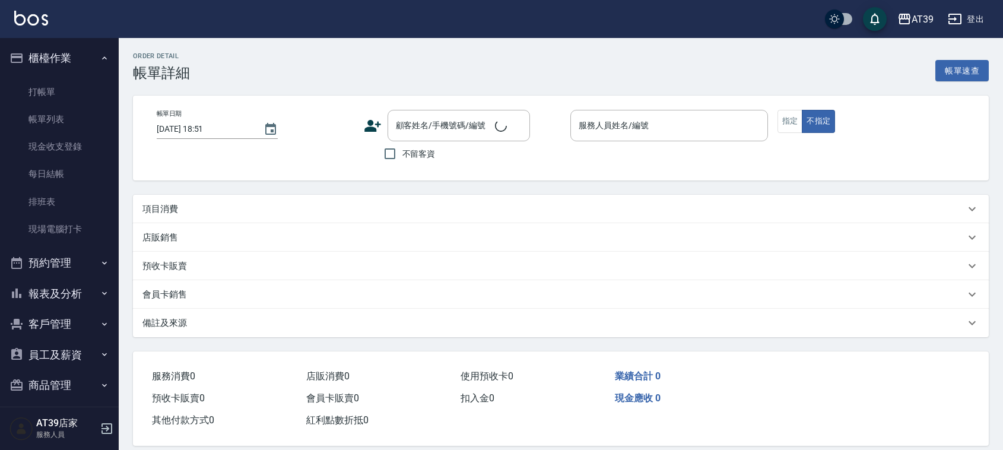
type input "[DATE] 18:50"
type input "kimi-8"
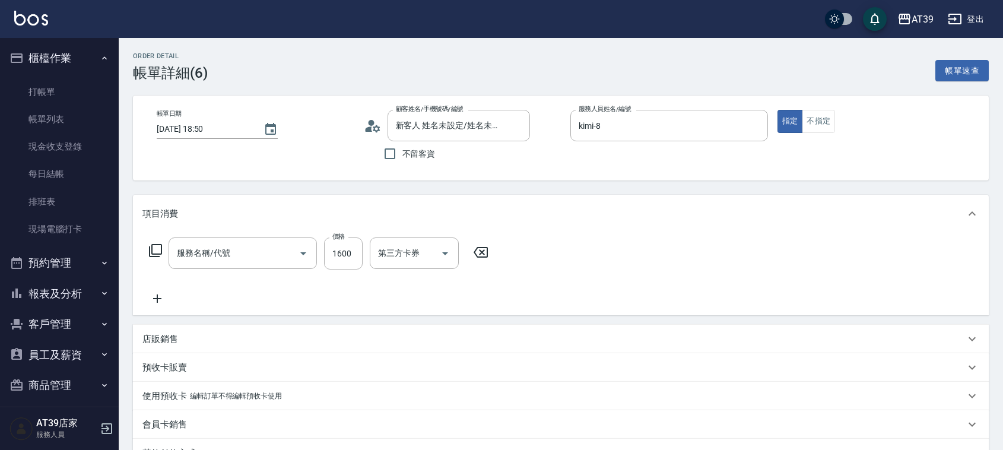
type input "新客人 姓名未設定/姓名未設定/新客人 姓名未設00定/新客人 姓名未設定/010000/null/null/null/null"
type input "基本染髮(401)"
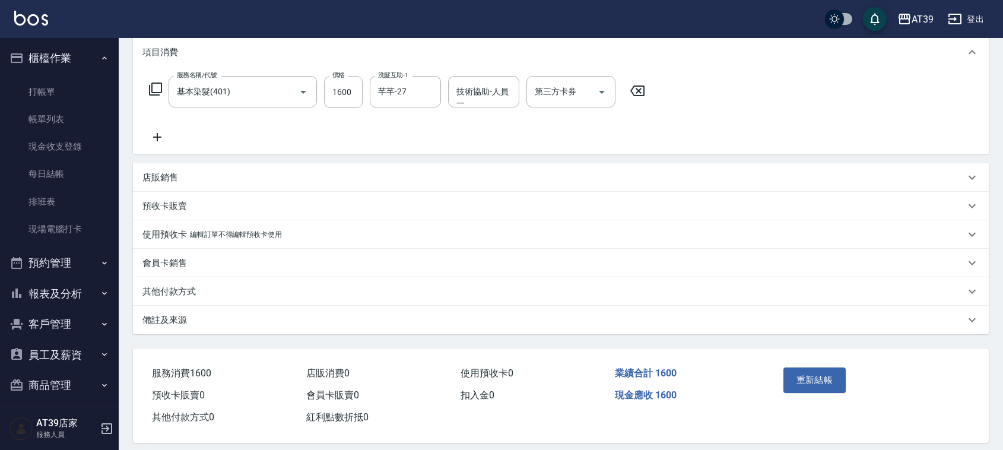
scroll to position [173, 0]
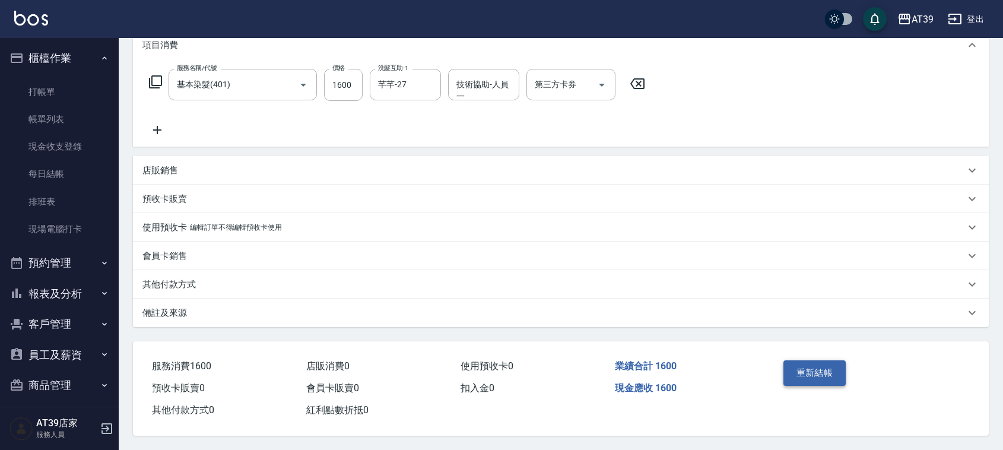
click at [815, 360] on button "重新結帳" at bounding box center [815, 372] width 63 height 25
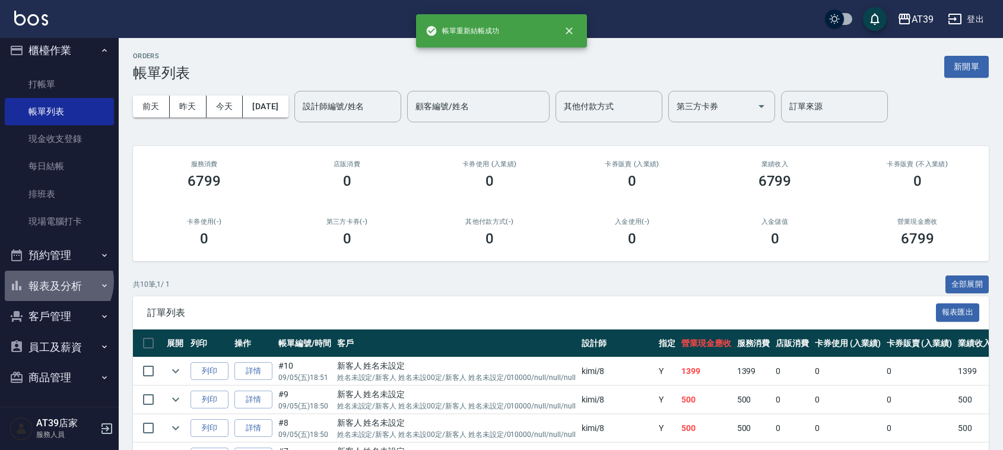
click at [57, 281] on button "報表及分析" at bounding box center [59, 286] width 109 height 31
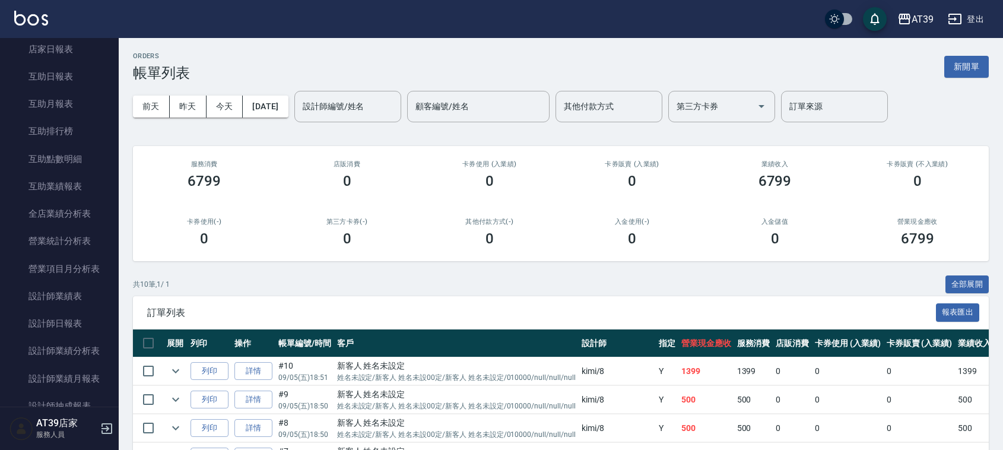
scroll to position [379, 0]
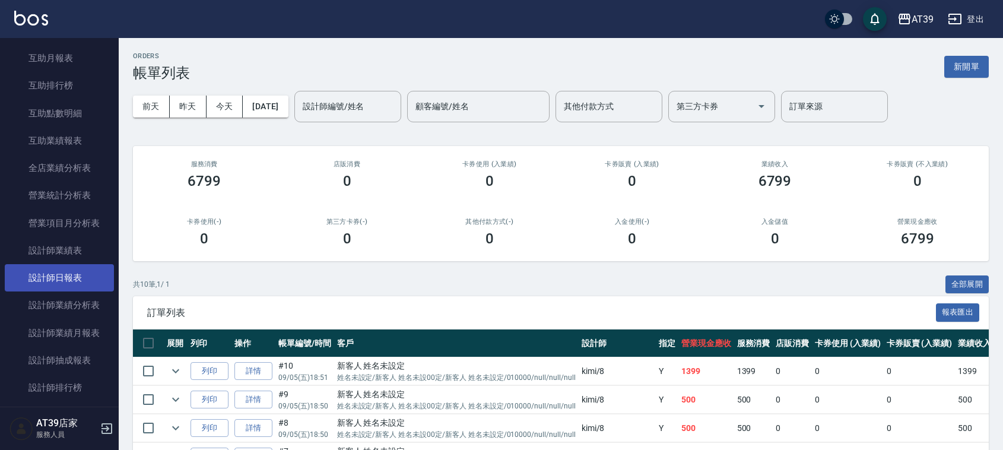
click at [68, 274] on link "設計師日報表" at bounding box center [59, 277] width 109 height 27
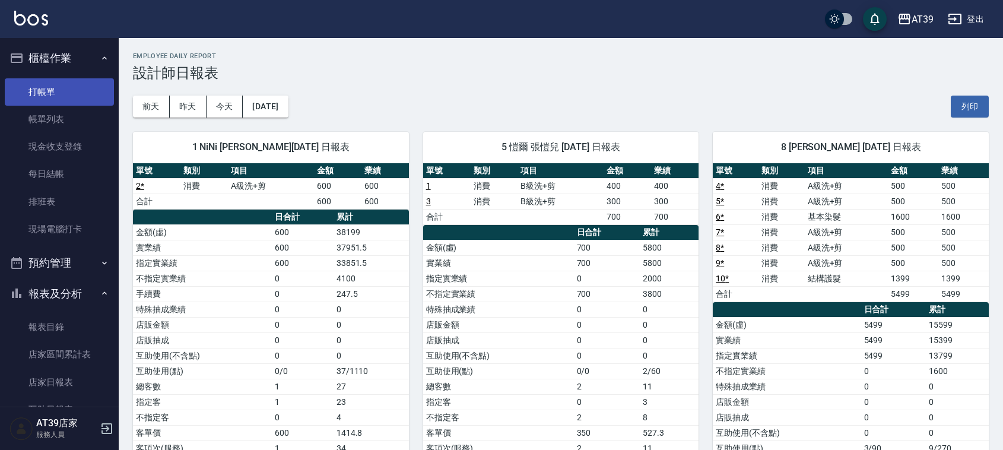
click at [64, 87] on link "打帳單" at bounding box center [59, 91] width 109 height 27
